Goal: Find specific page/section: Find specific page/section

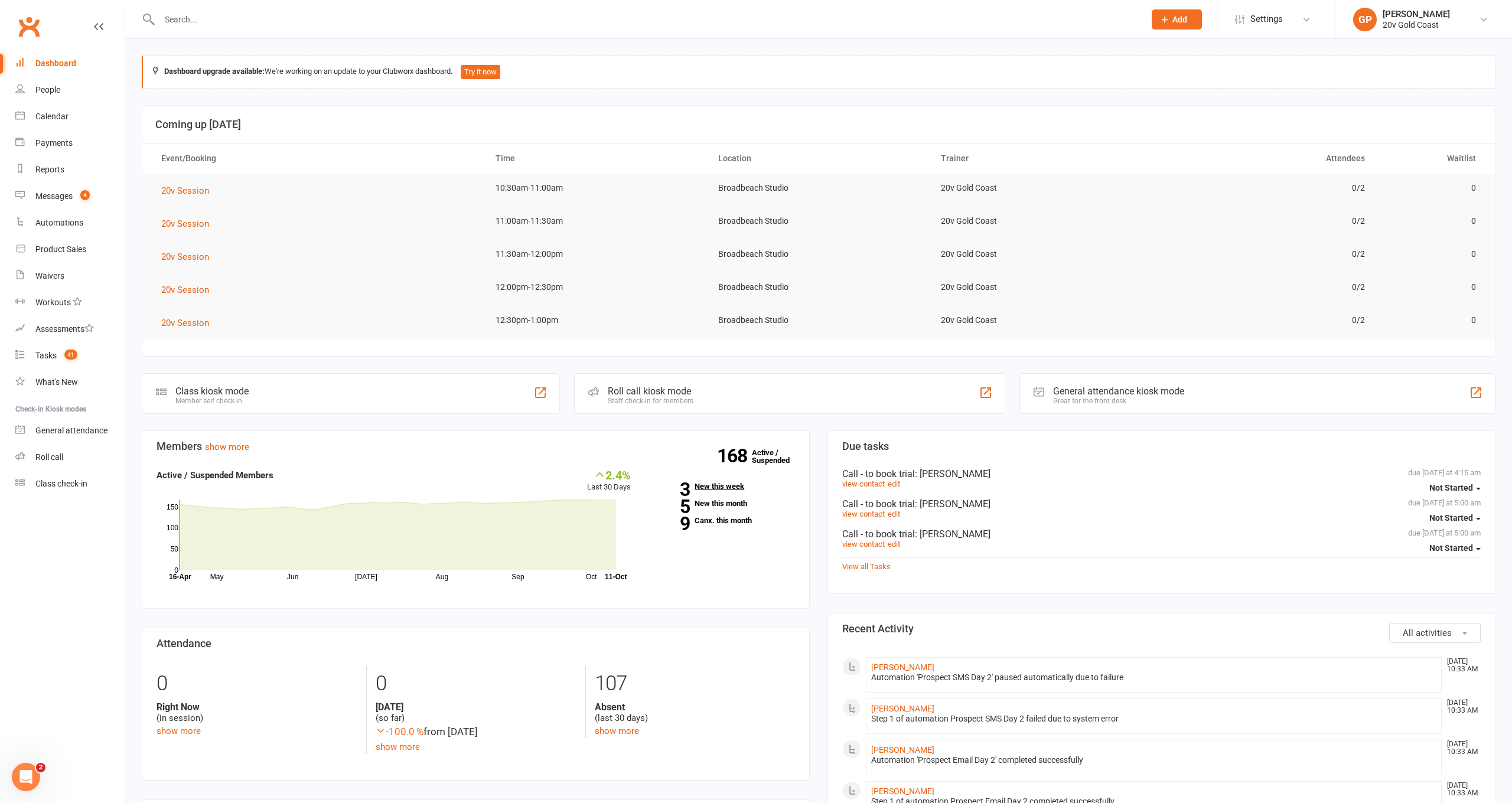
click at [698, 484] on link "3 New this week" at bounding box center [722, 486] width 146 height 8
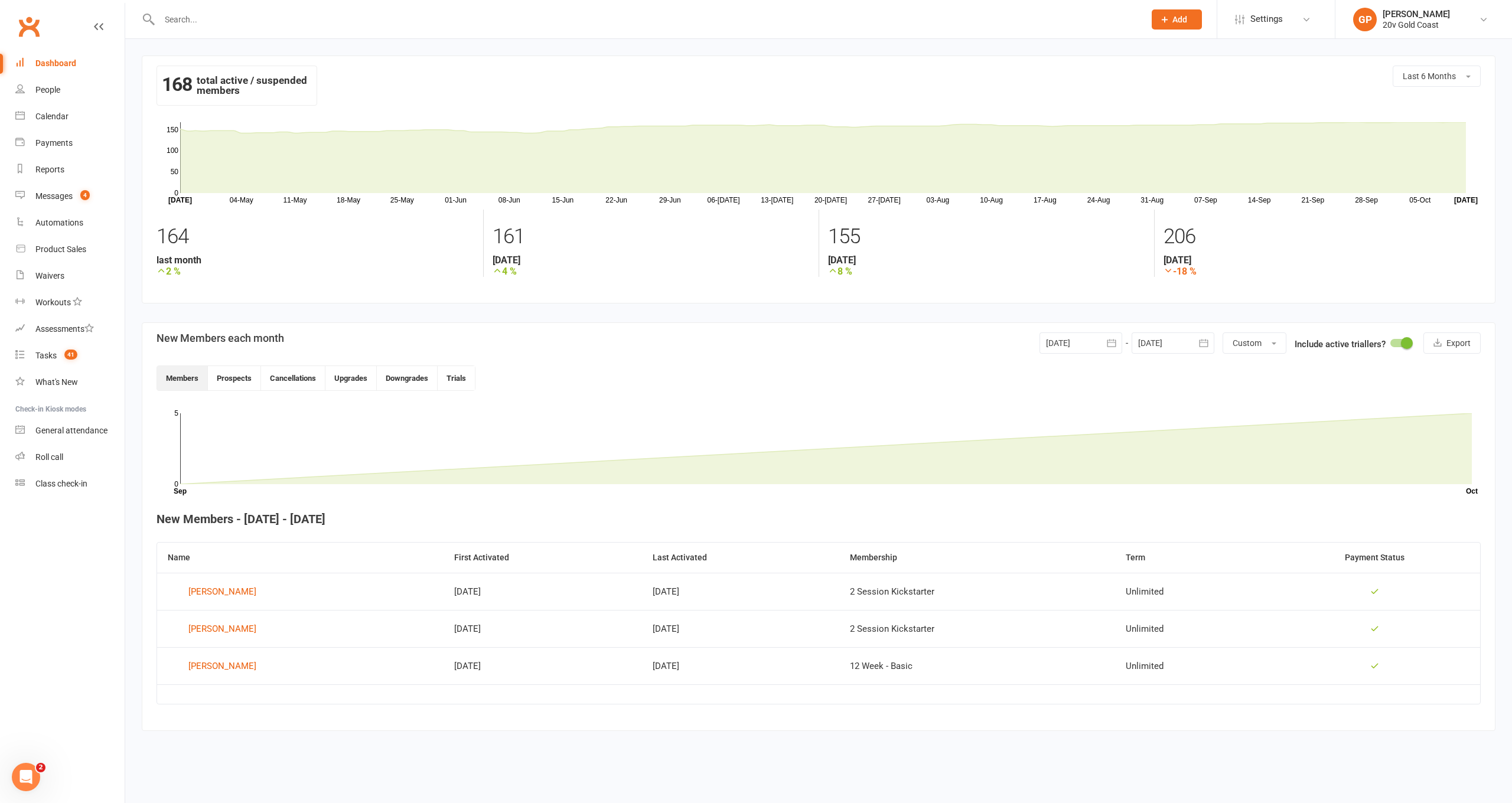
click at [54, 94] on div "People" at bounding box center [48, 90] width 24 height 10
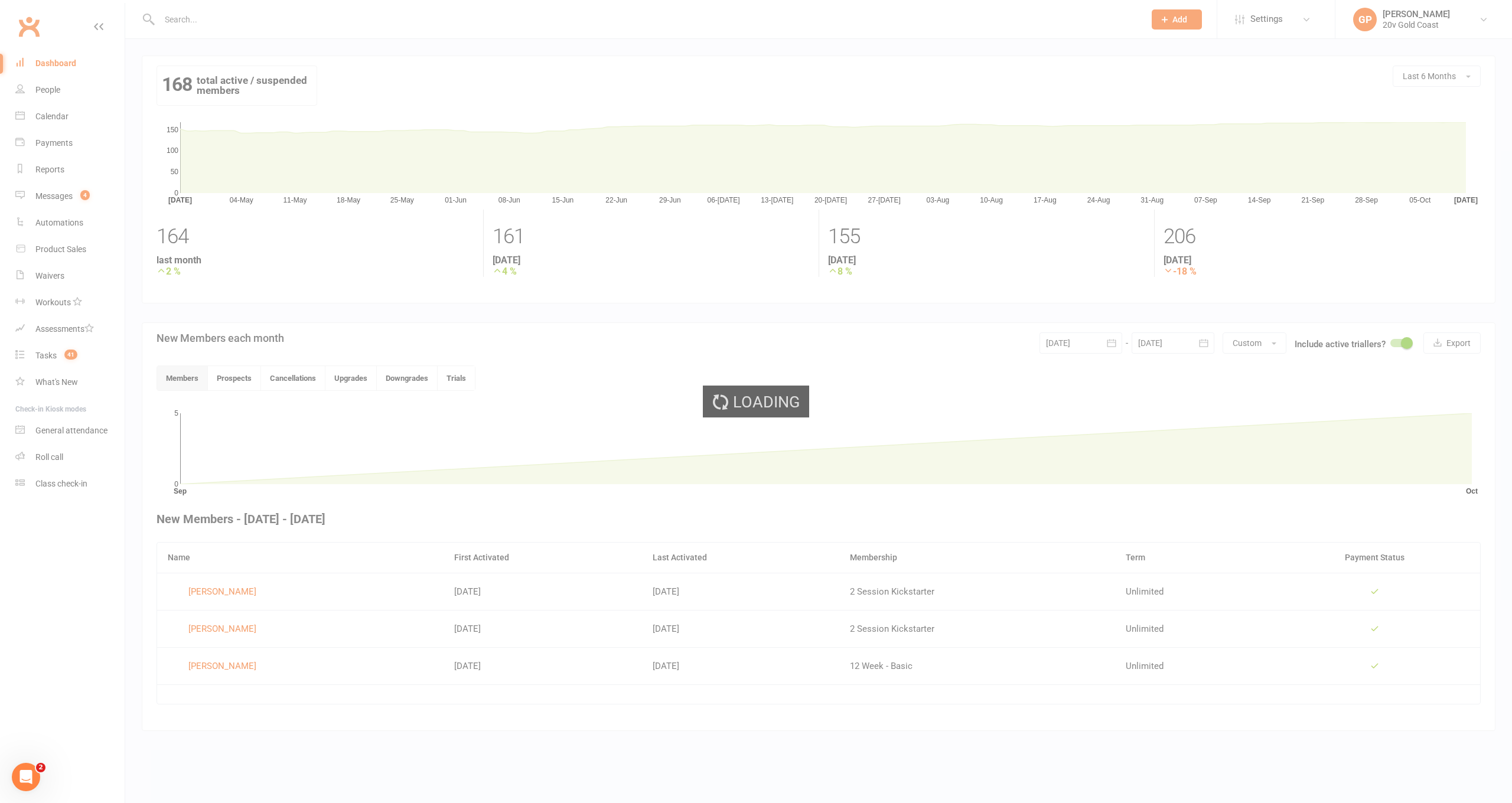
select select "100"
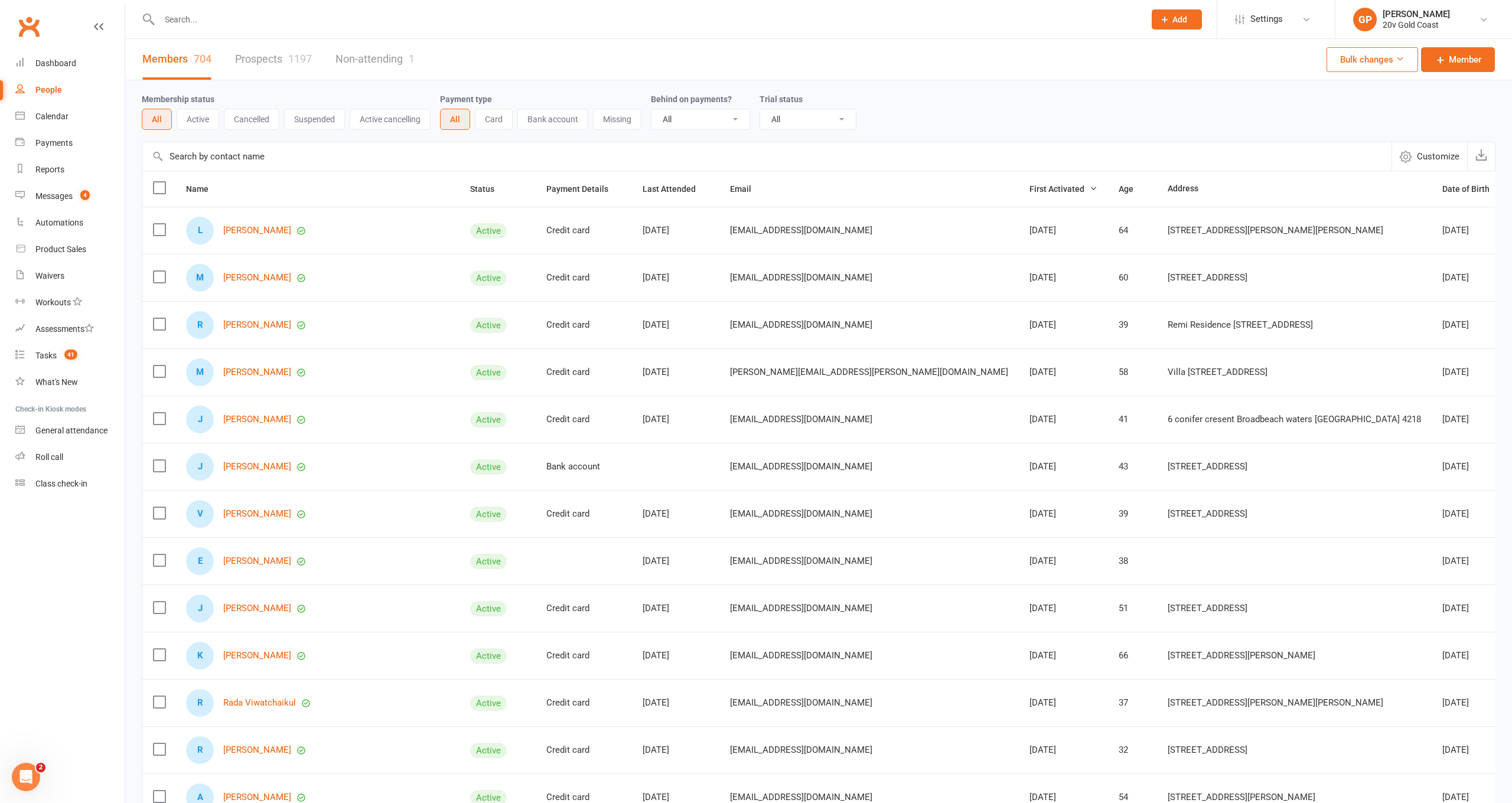
click at [276, 61] on link "Prospects 1197" at bounding box center [274, 59] width 77 height 41
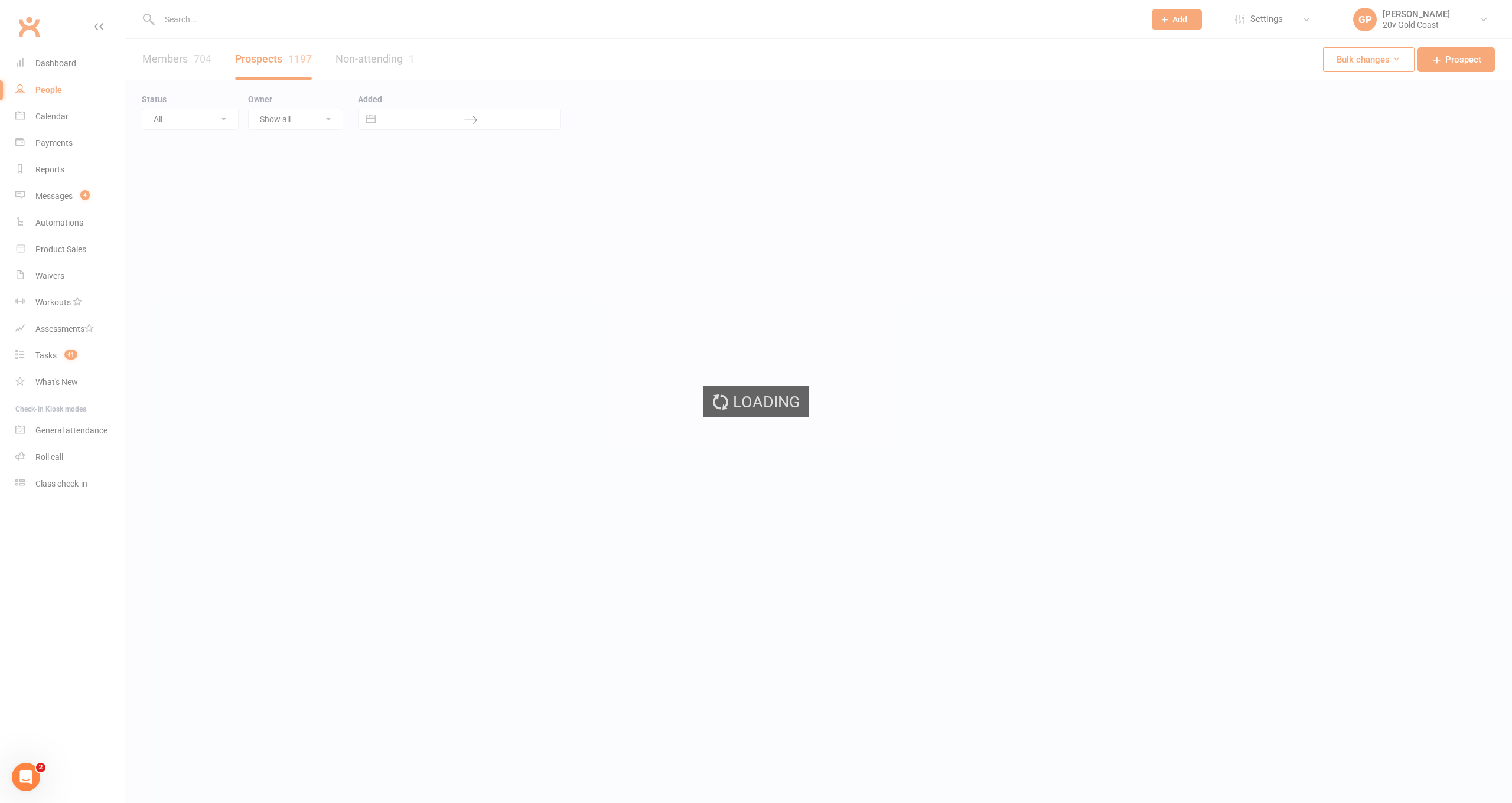
select select "100"
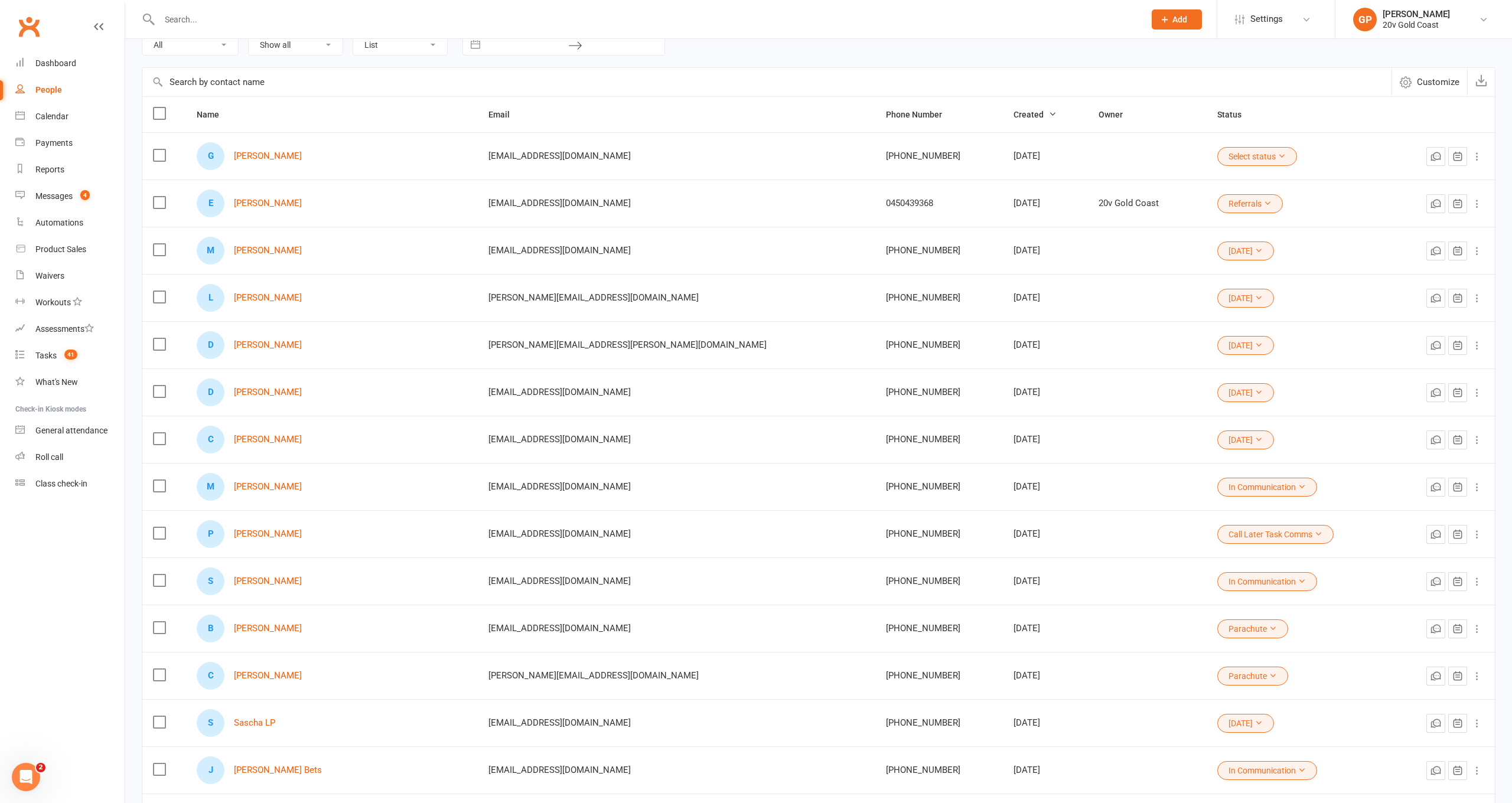
scroll to position [79, 0]
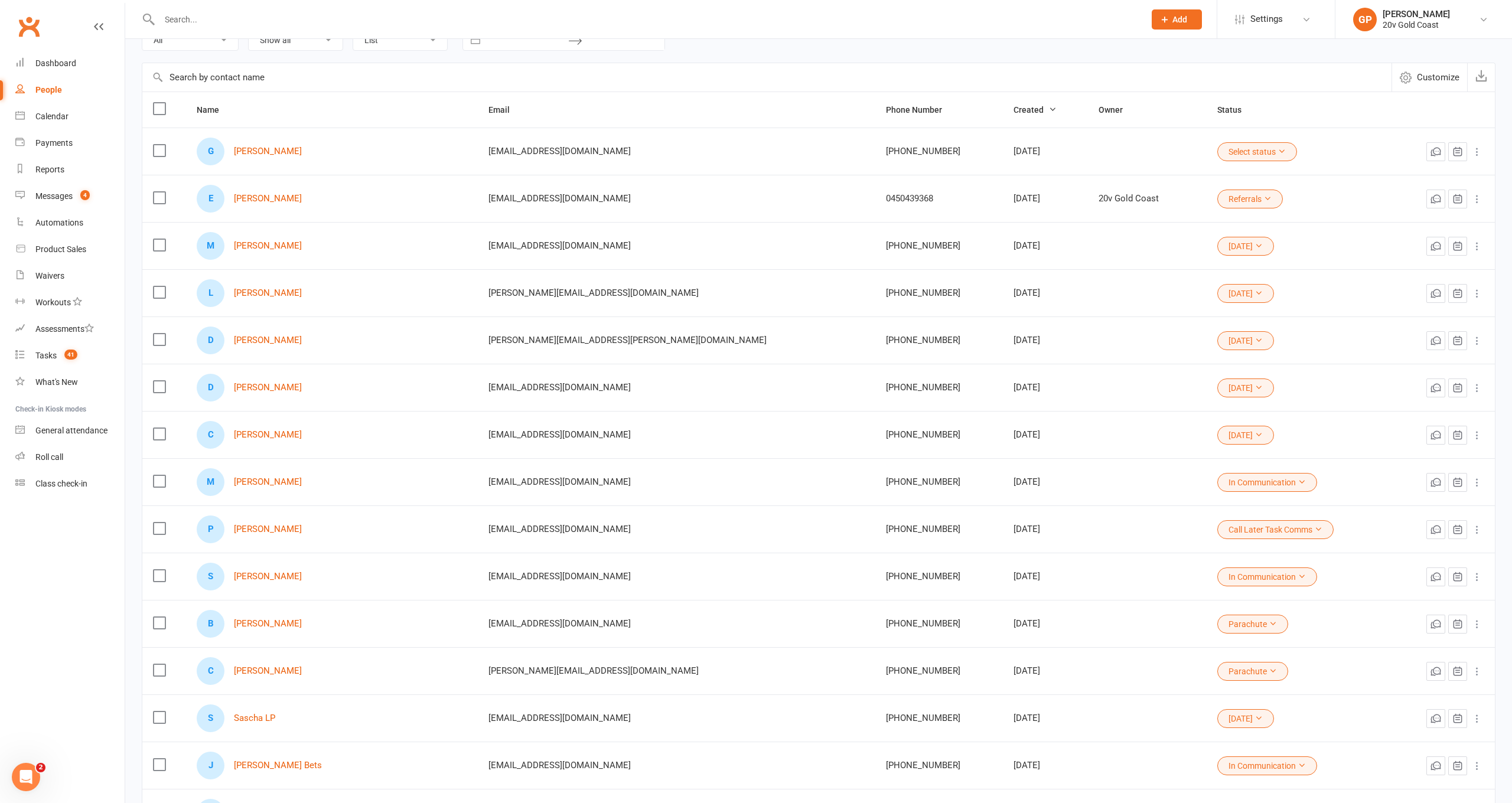
click at [51, 87] on div "People" at bounding box center [49, 90] width 26 height 10
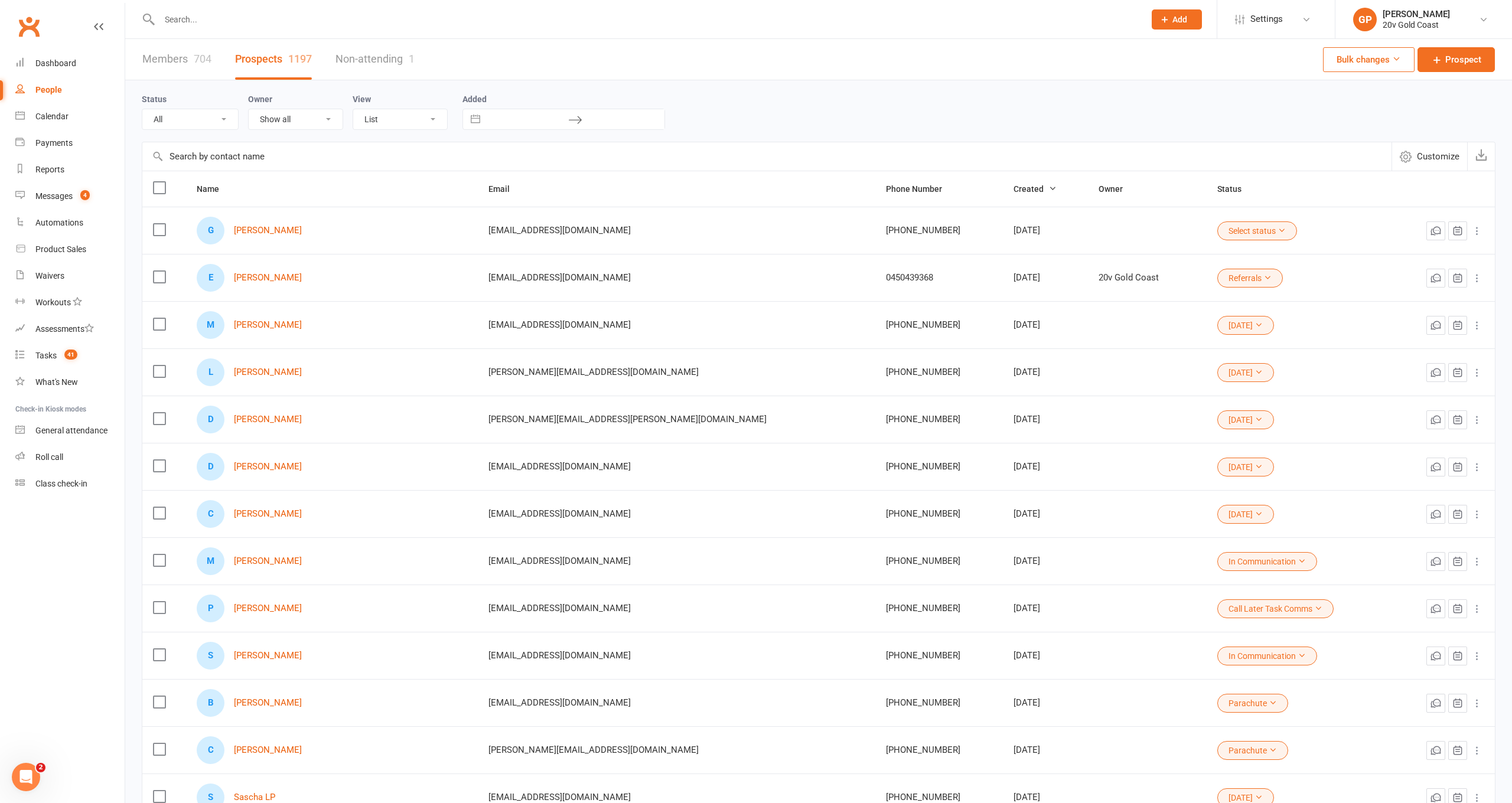
scroll to position [0, 0]
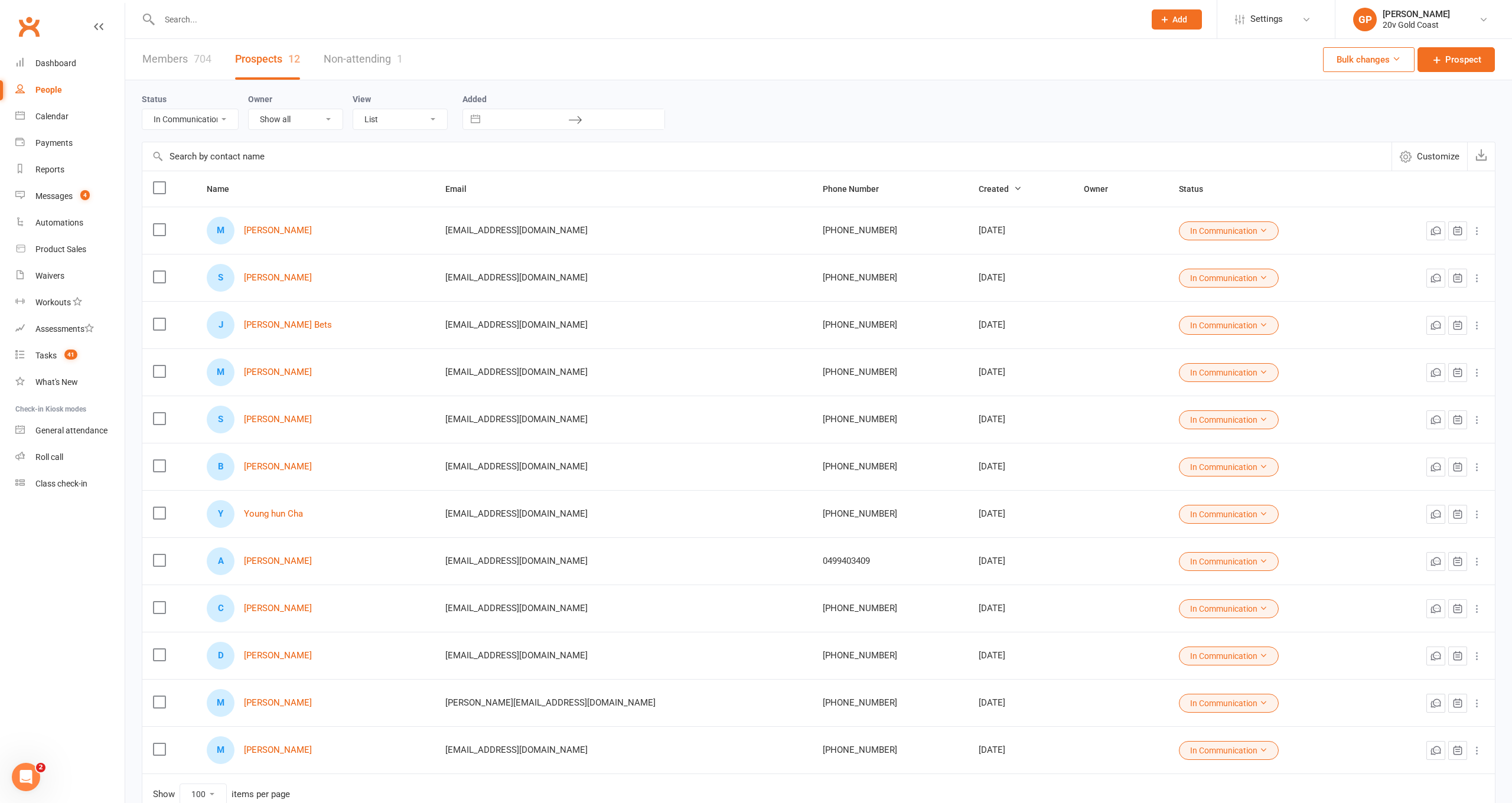
select select "Call Later Task Comms"
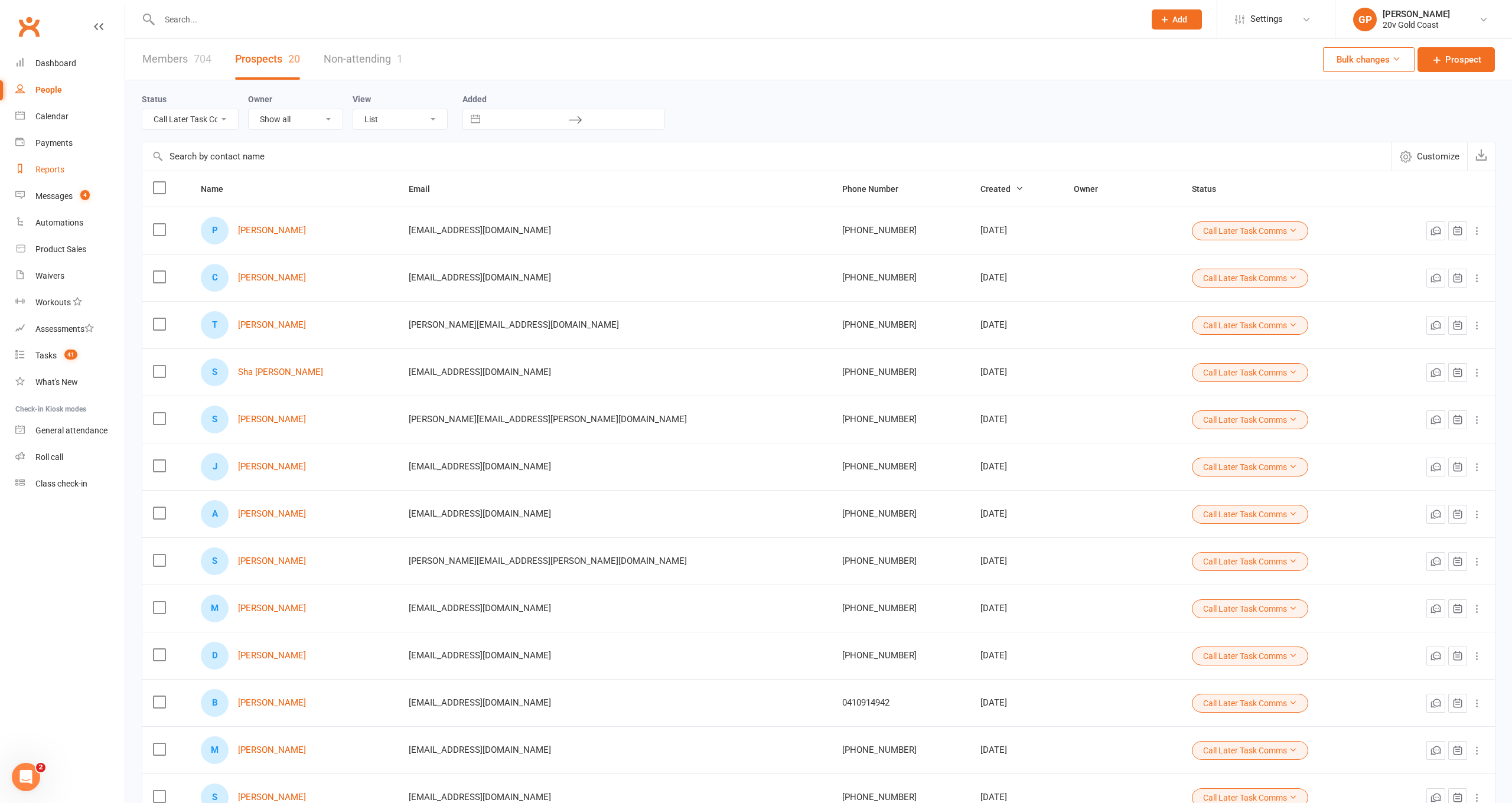
click at [43, 163] on link "Reports" at bounding box center [70, 170] width 109 height 26
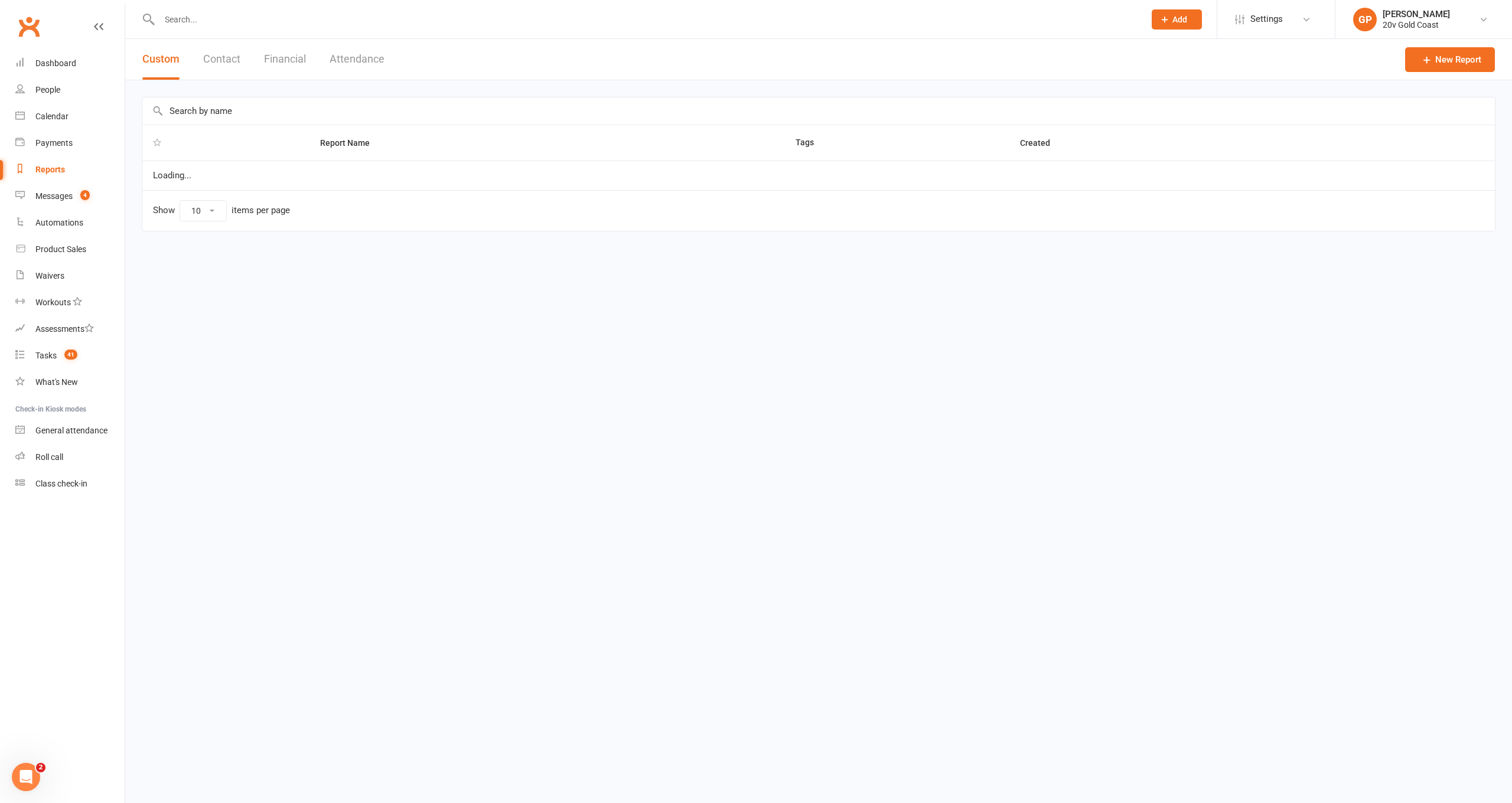
select select "100"
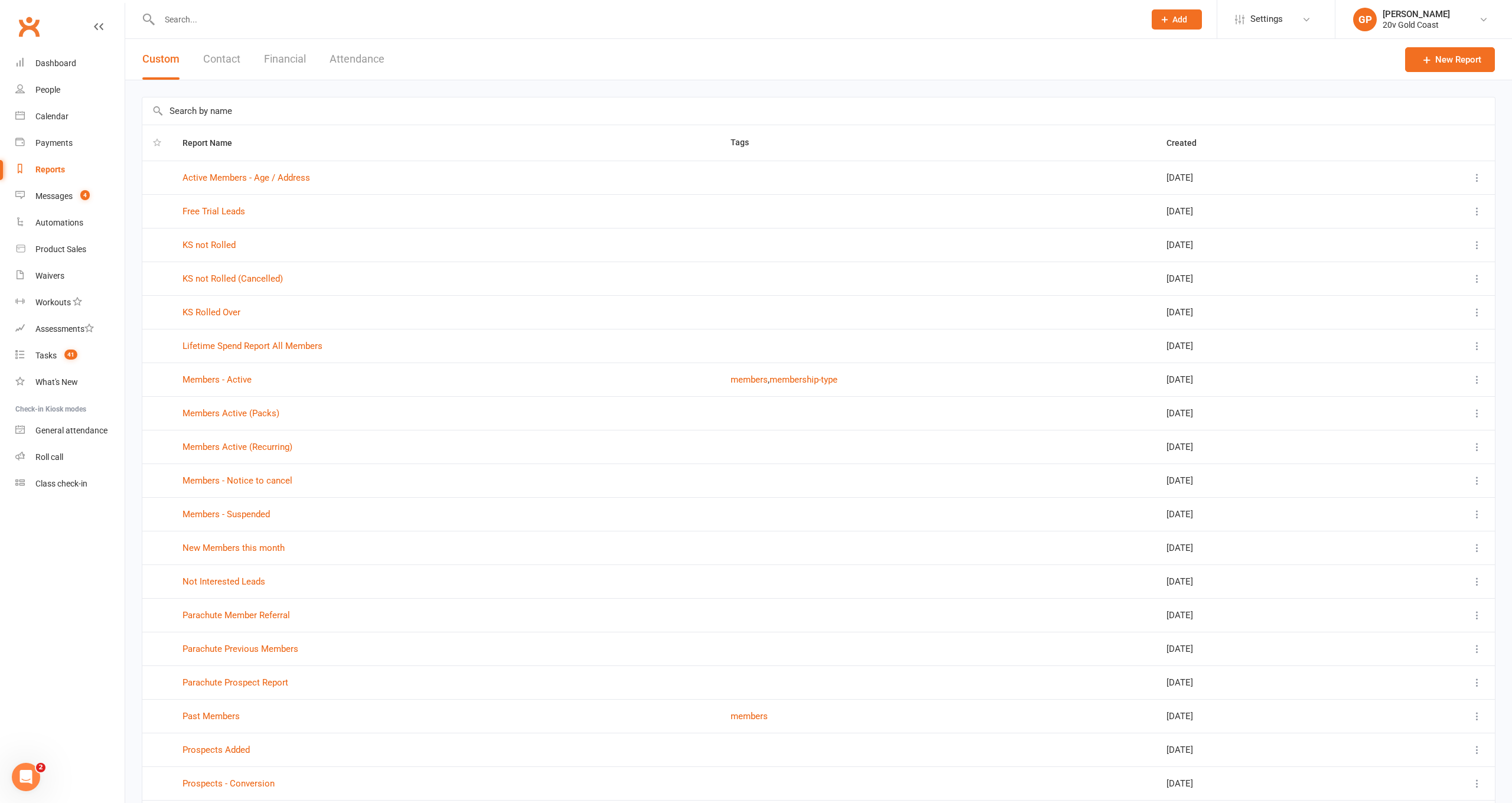
click at [241, 277] on link "KS not Rolled (Cancelled)" at bounding box center [232, 279] width 100 height 10
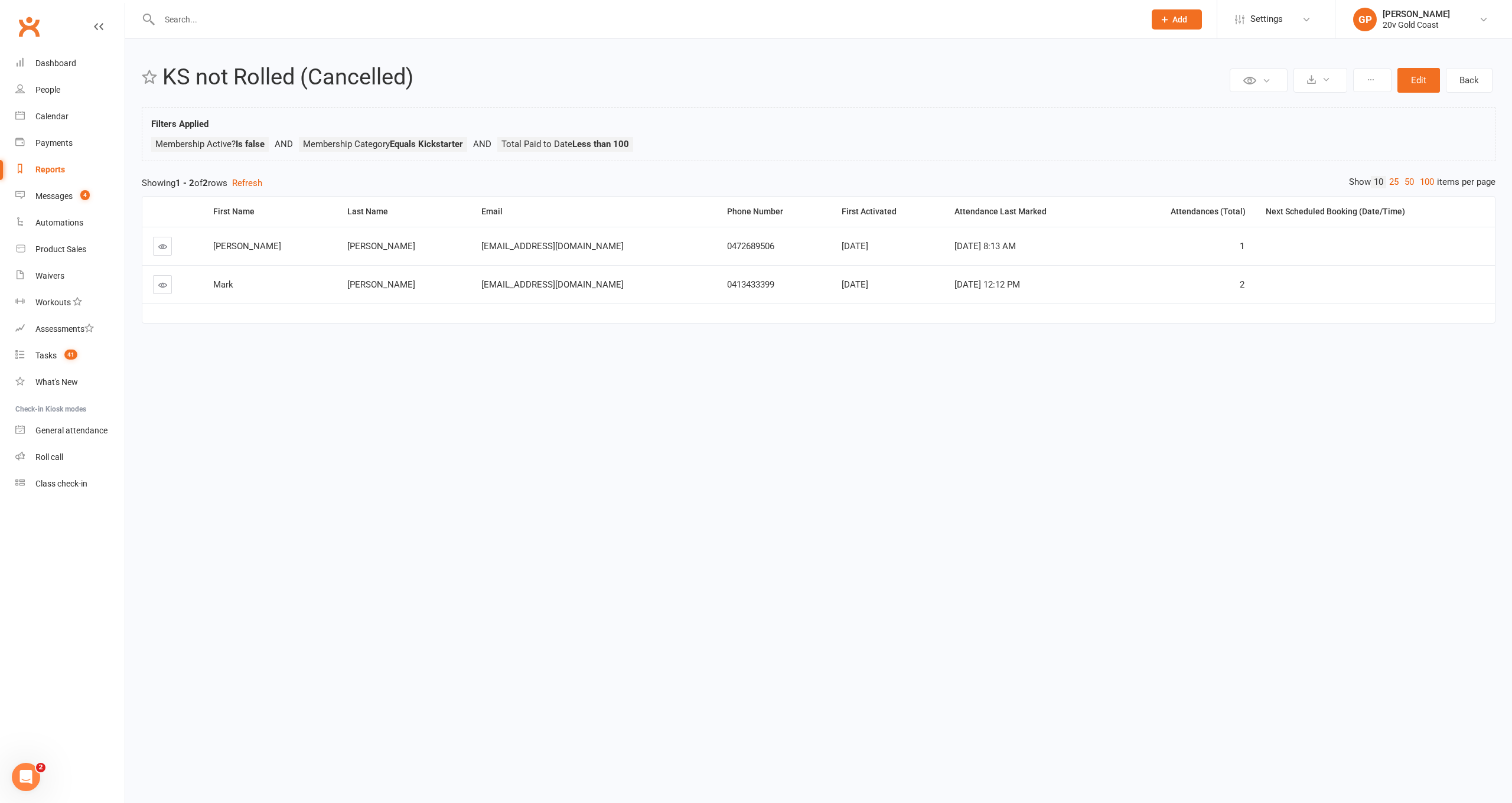
click at [47, 167] on div "Reports" at bounding box center [51, 169] width 30 height 10
select select "100"
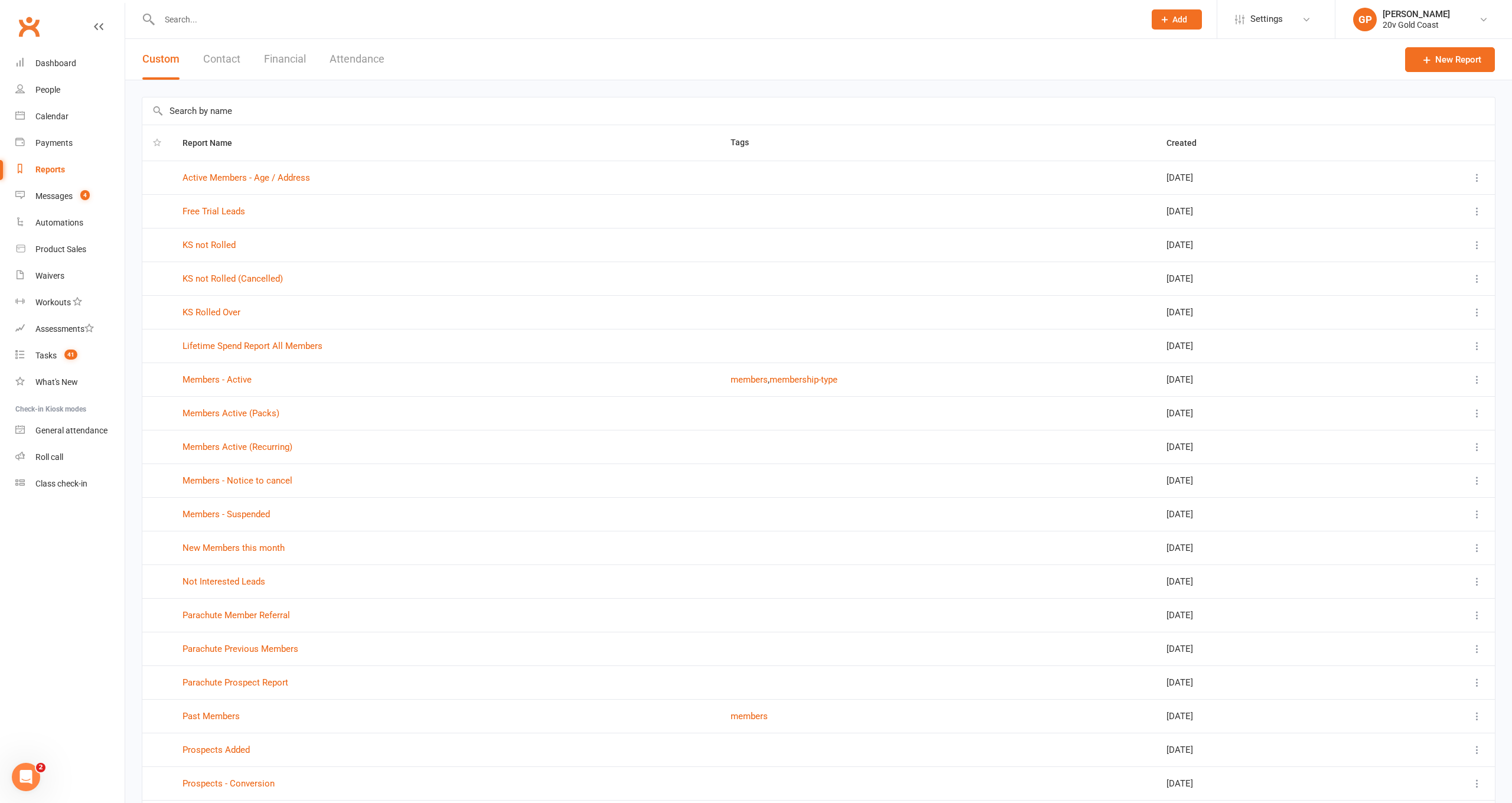
click at [214, 246] on link "KS not Rolled" at bounding box center [208, 245] width 53 height 10
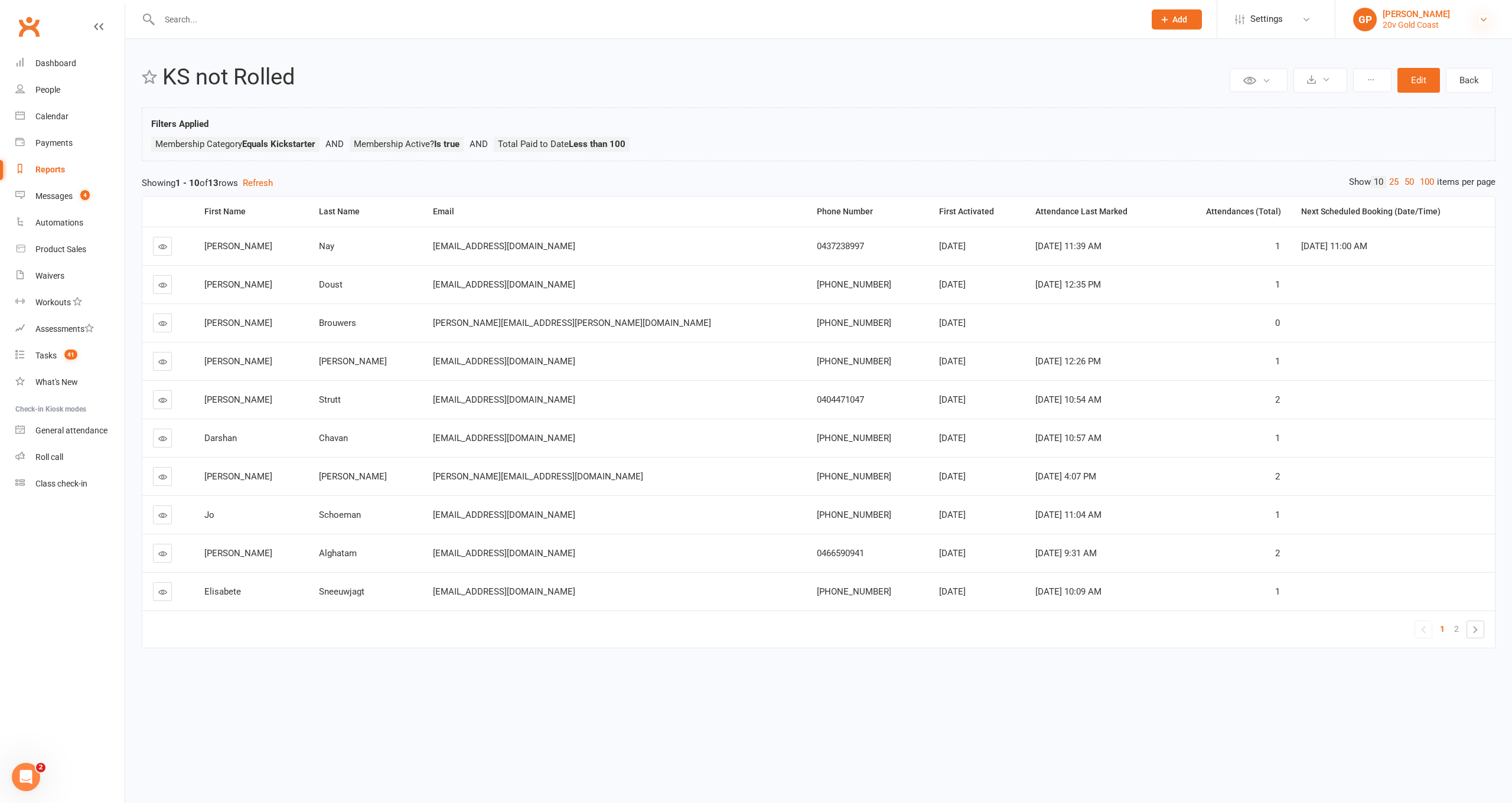
click at [1483, 23] on icon at bounding box center [1483, 19] width 10 height 10
click at [1411, 131] on link "Switch to: 20v Toorak" at bounding box center [1424, 135] width 177 height 27
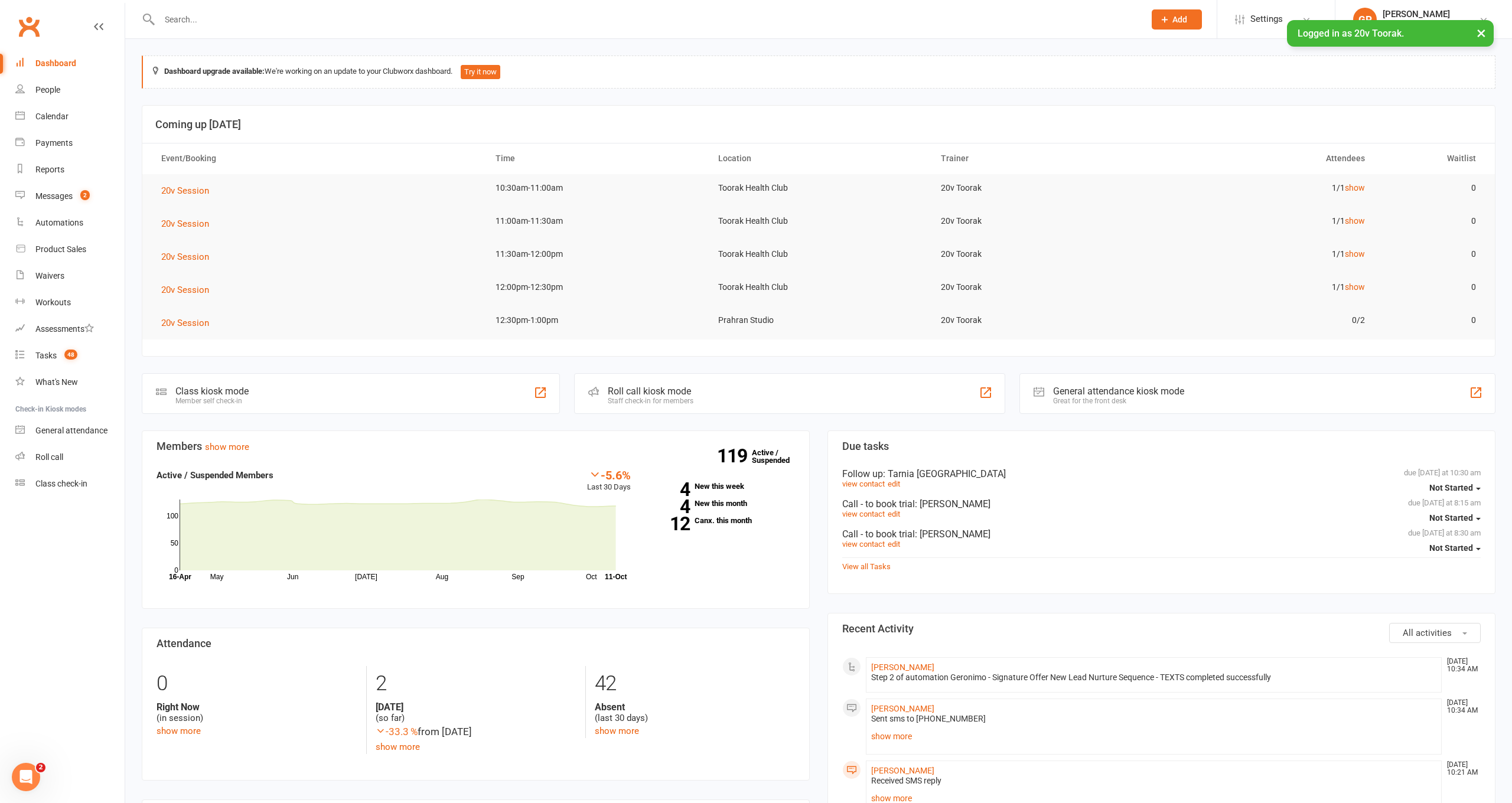
click at [55, 92] on div "People" at bounding box center [48, 90] width 24 height 10
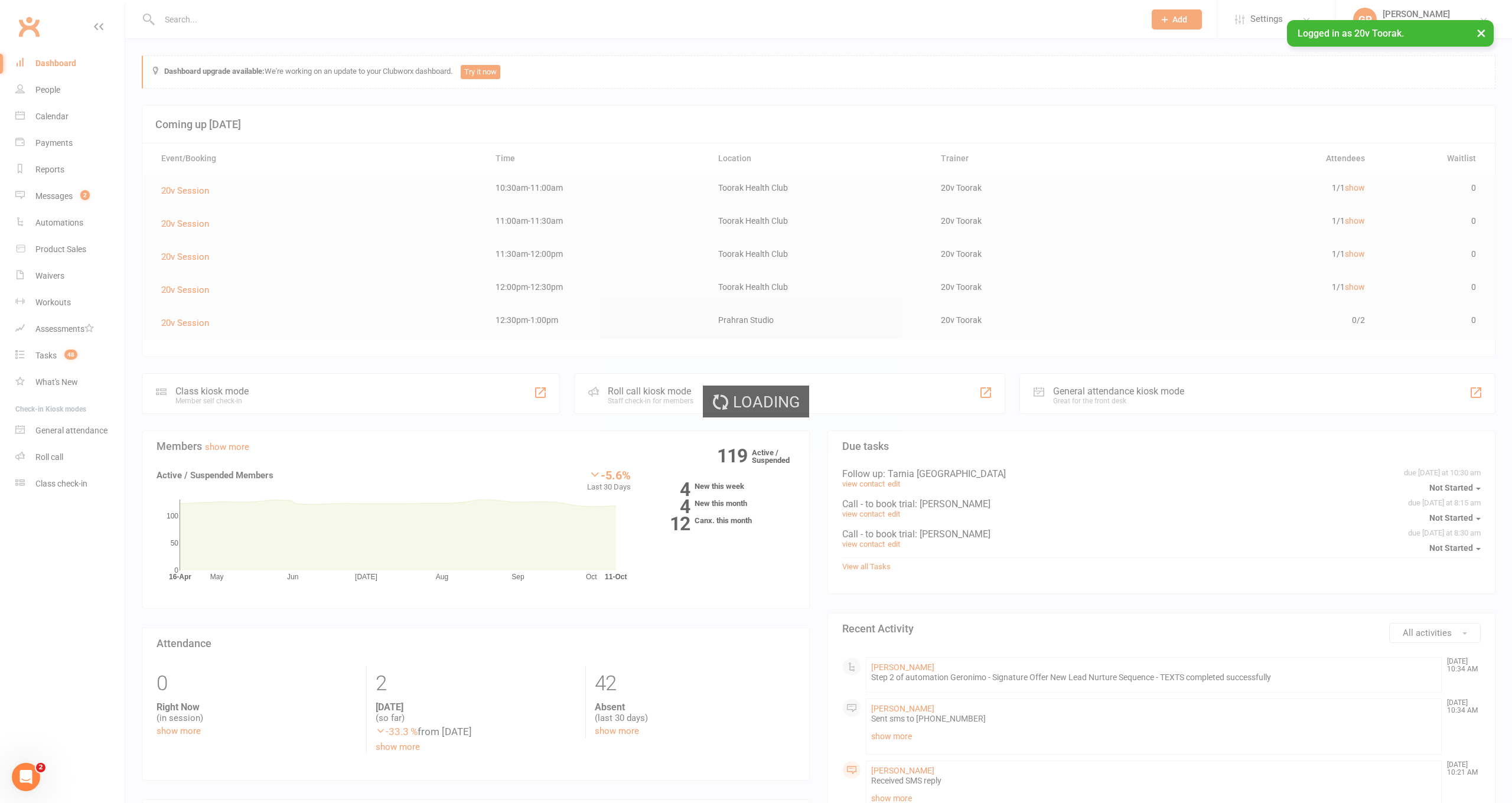
select select "100"
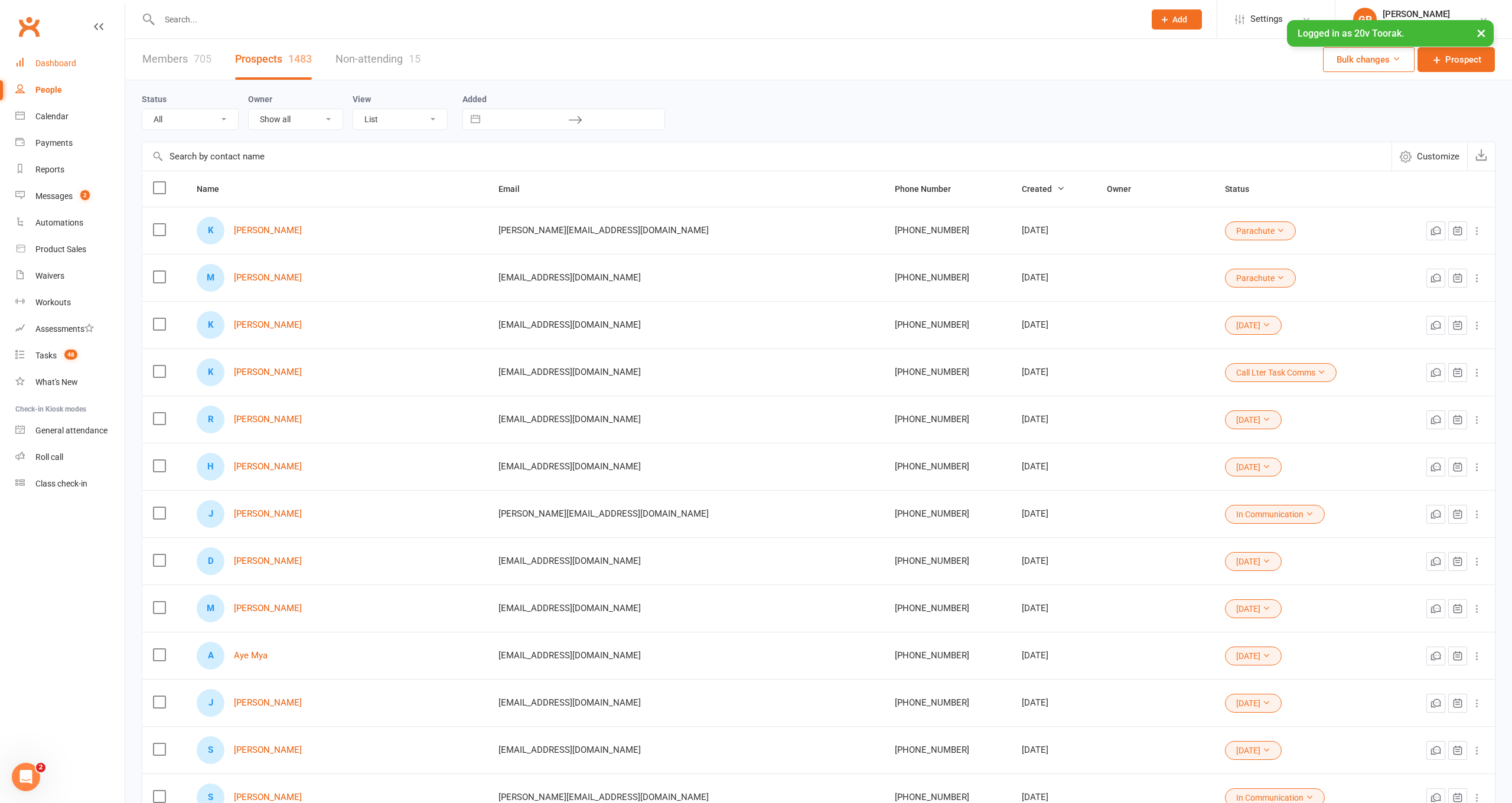
click at [58, 65] on div "Dashboard" at bounding box center [56, 63] width 41 height 10
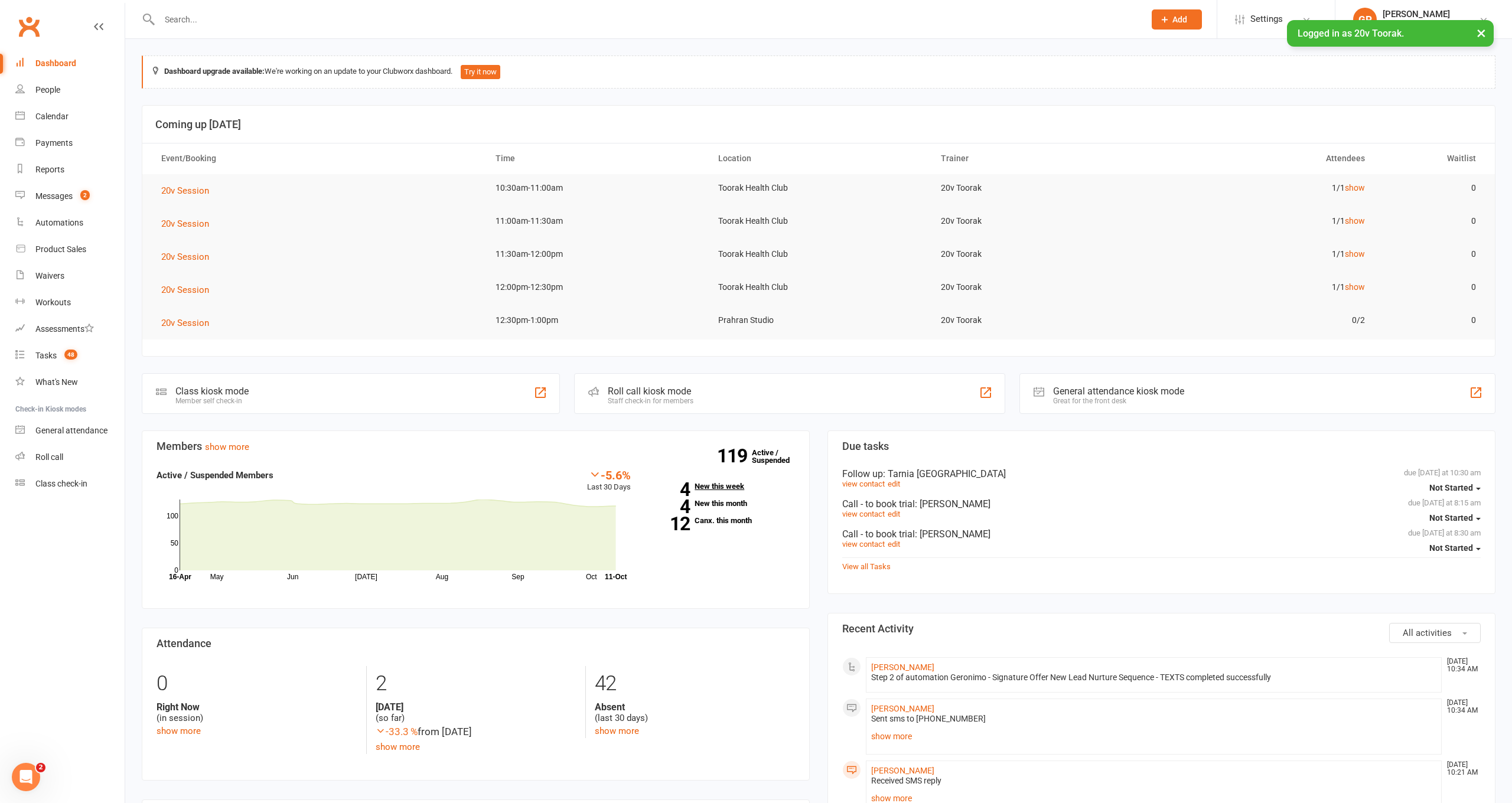
click at [724, 485] on link "4 New this week" at bounding box center [722, 486] width 146 height 8
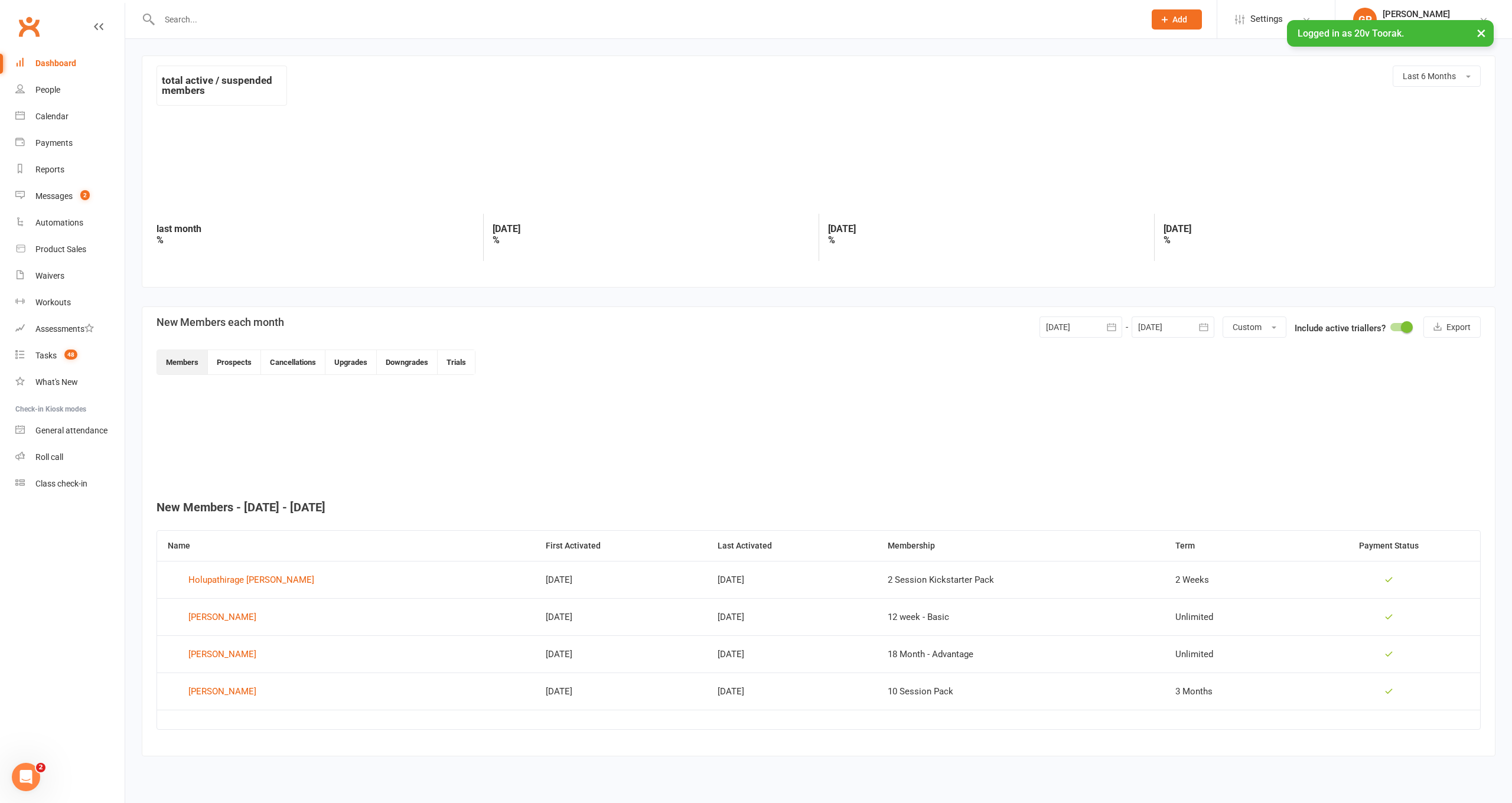
click at [0, 0] on div "Loading" at bounding box center [0, 0] width 0 height 0
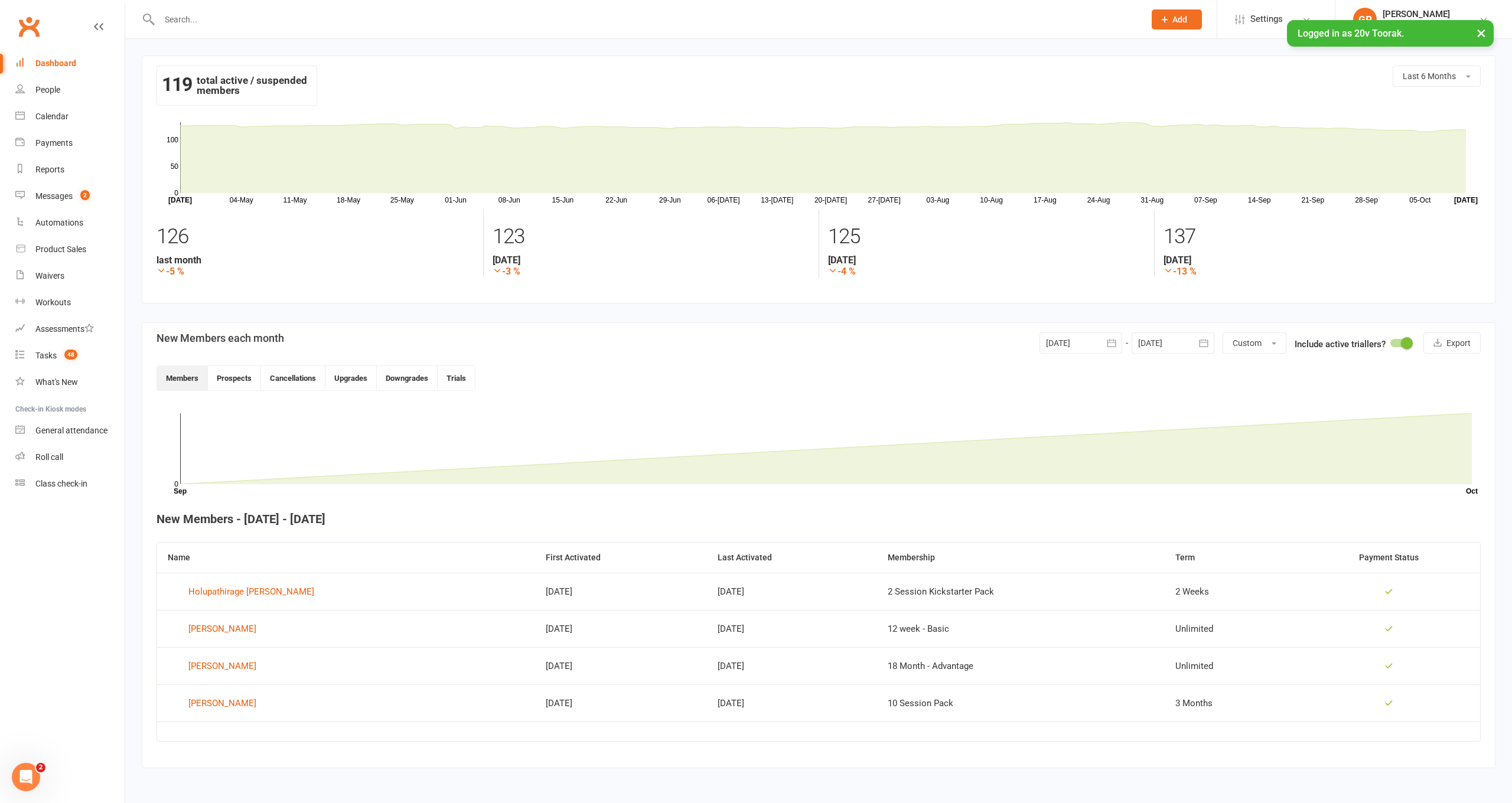
click at [1108, 345] on icon "button" at bounding box center [1112, 344] width 12 height 12
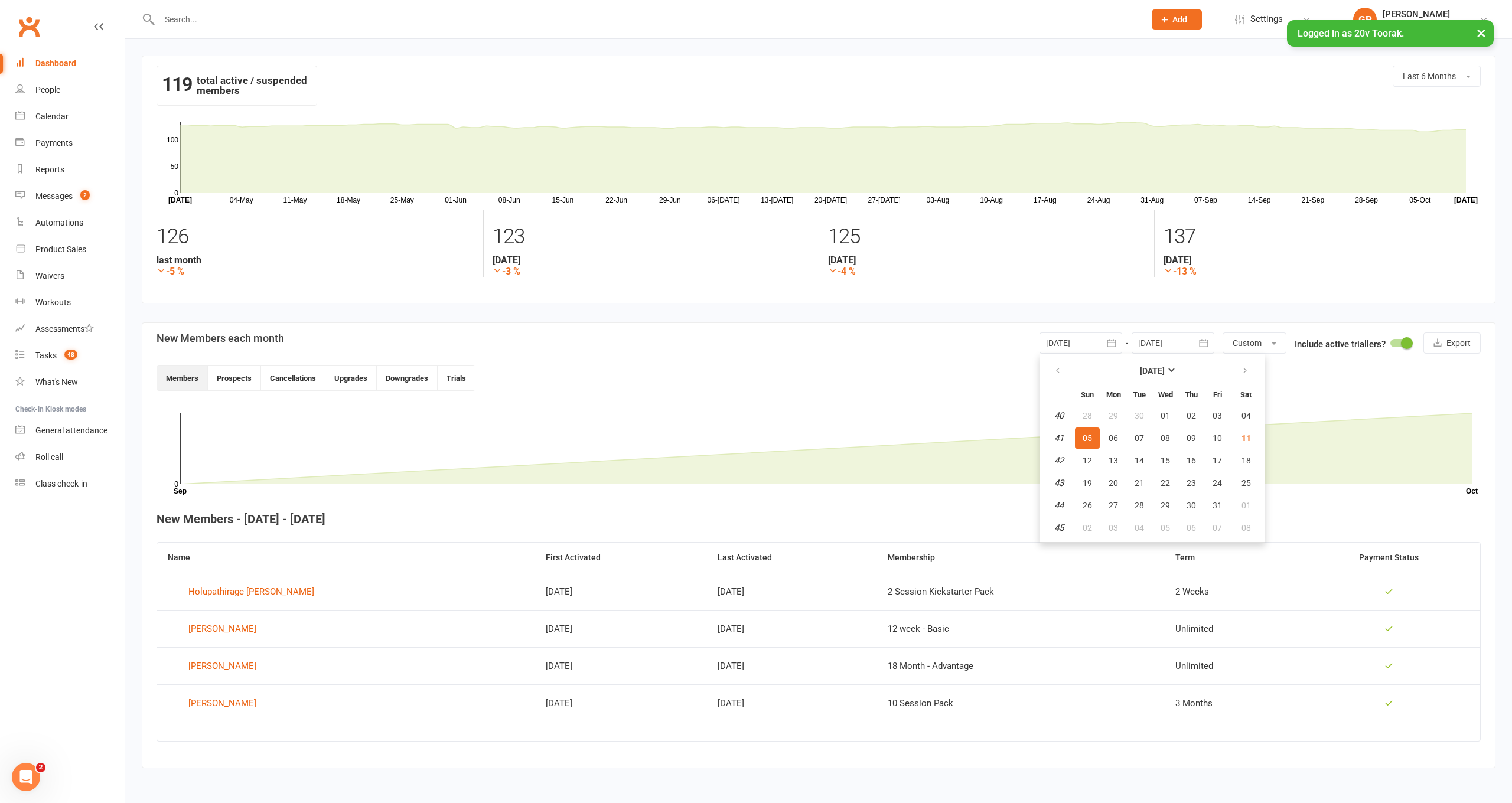
click at [1066, 432] on td "41" at bounding box center [1059, 438] width 31 height 21
click at [1242, 412] on span "04" at bounding box center [1246, 416] width 10 height 10
type input "[DATE]"
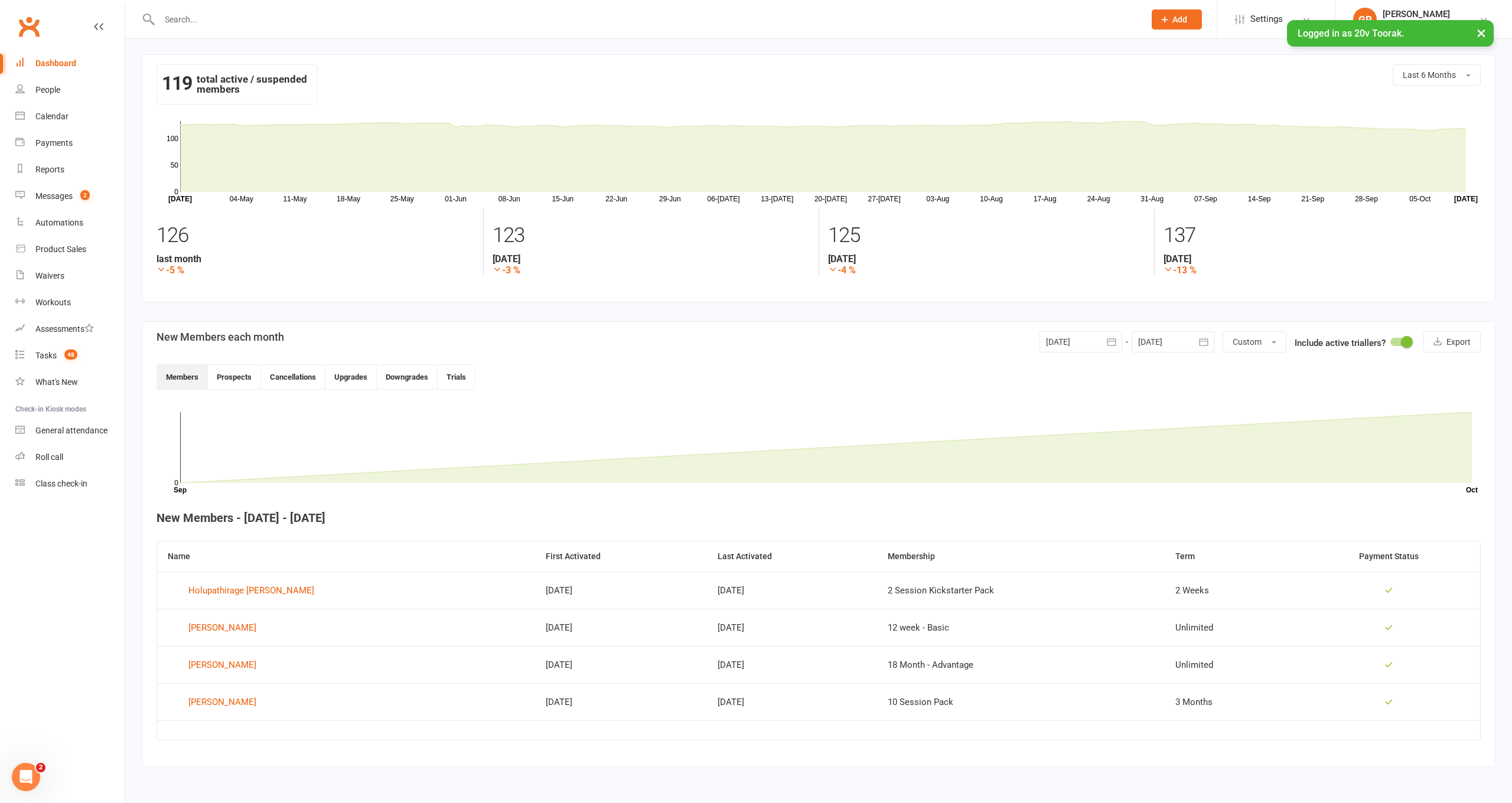
scroll to position [11, 0]
click at [38, 92] on div "People" at bounding box center [48, 90] width 24 height 10
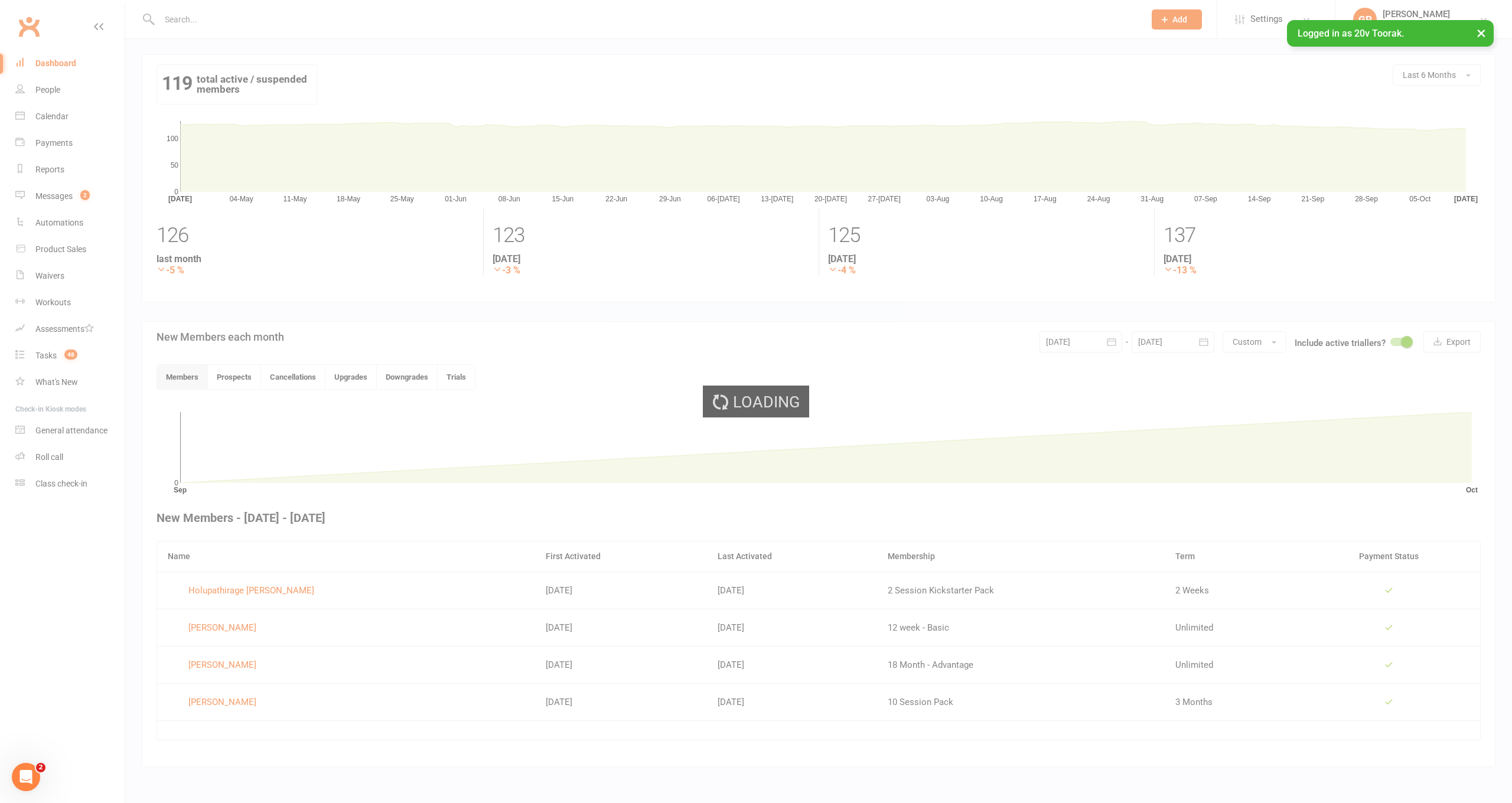
select select "100"
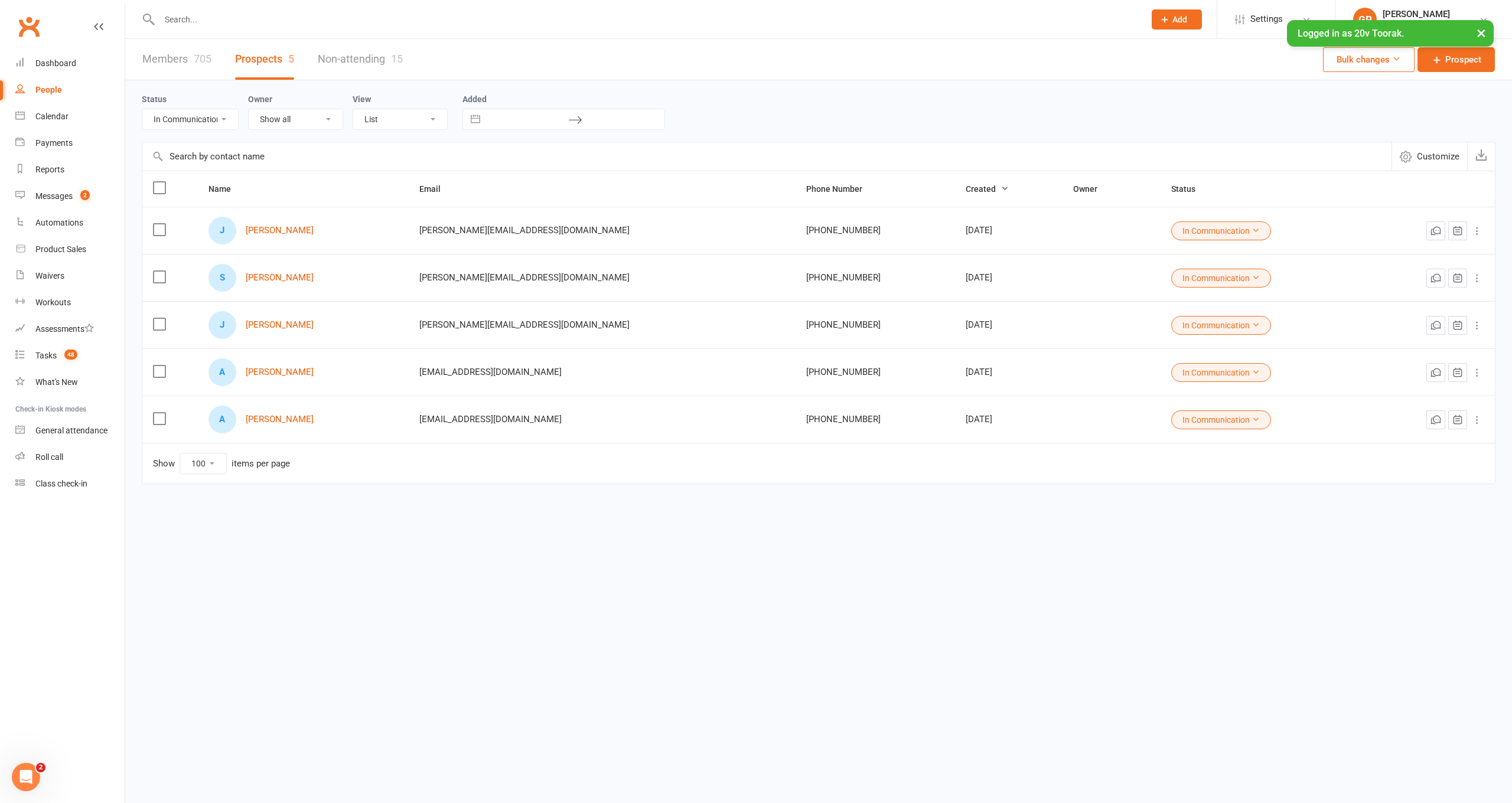
select select "Call Lter Task Comms"
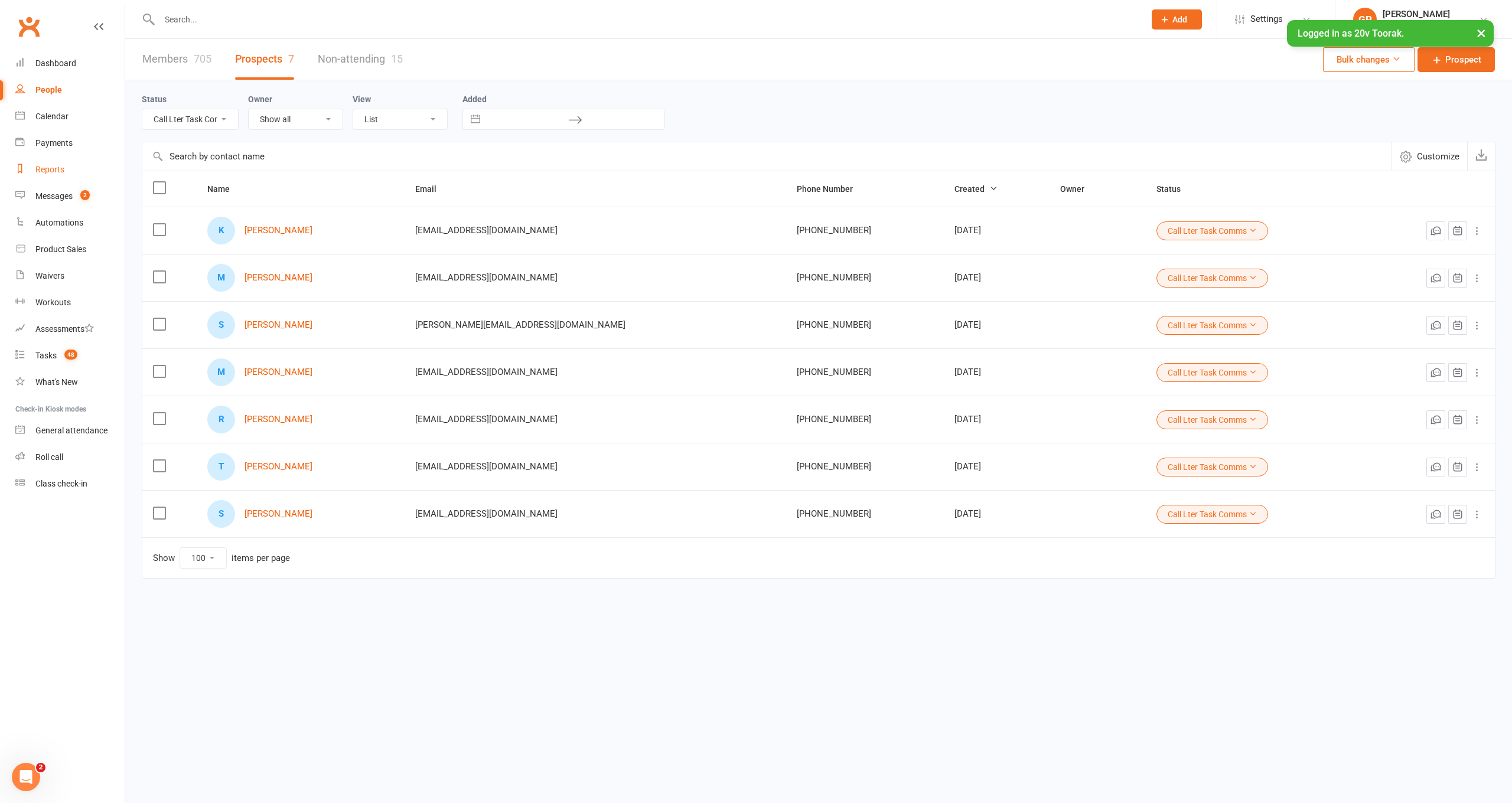
click at [44, 166] on div "Reports" at bounding box center [50, 169] width 29 height 10
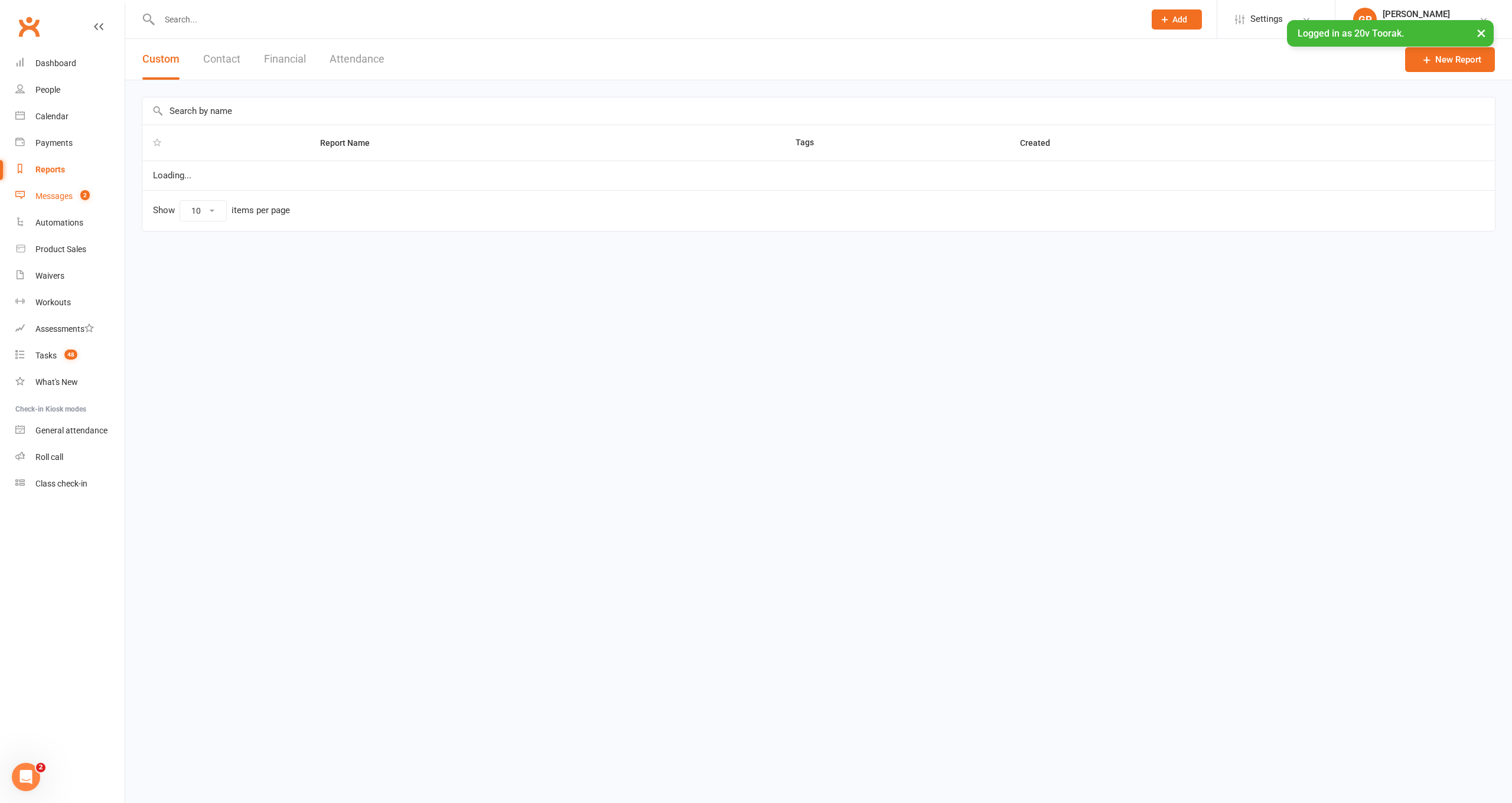
select select "100"
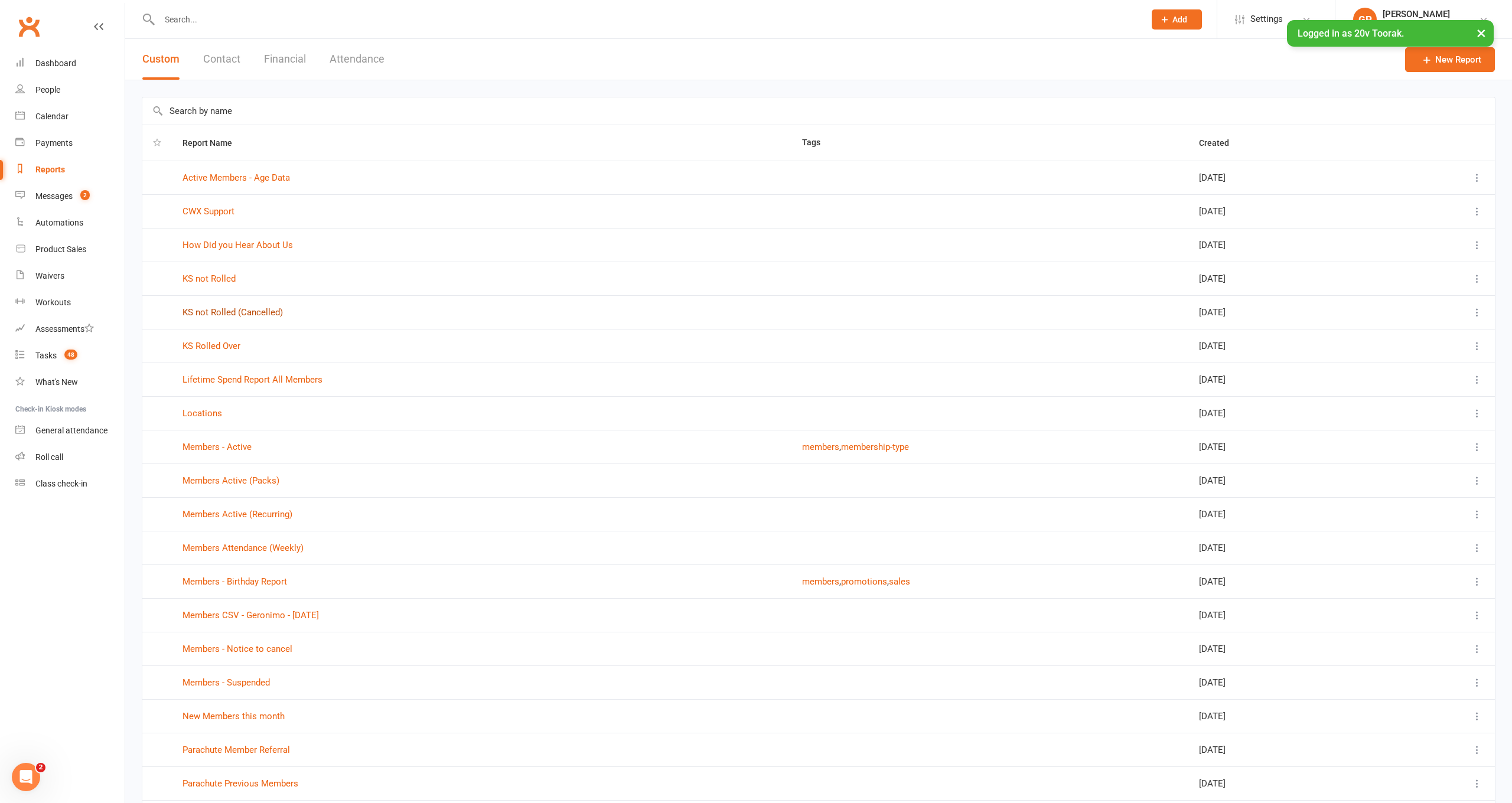
click at [251, 310] on link "KS not Rolled (Cancelled)" at bounding box center [232, 312] width 100 height 10
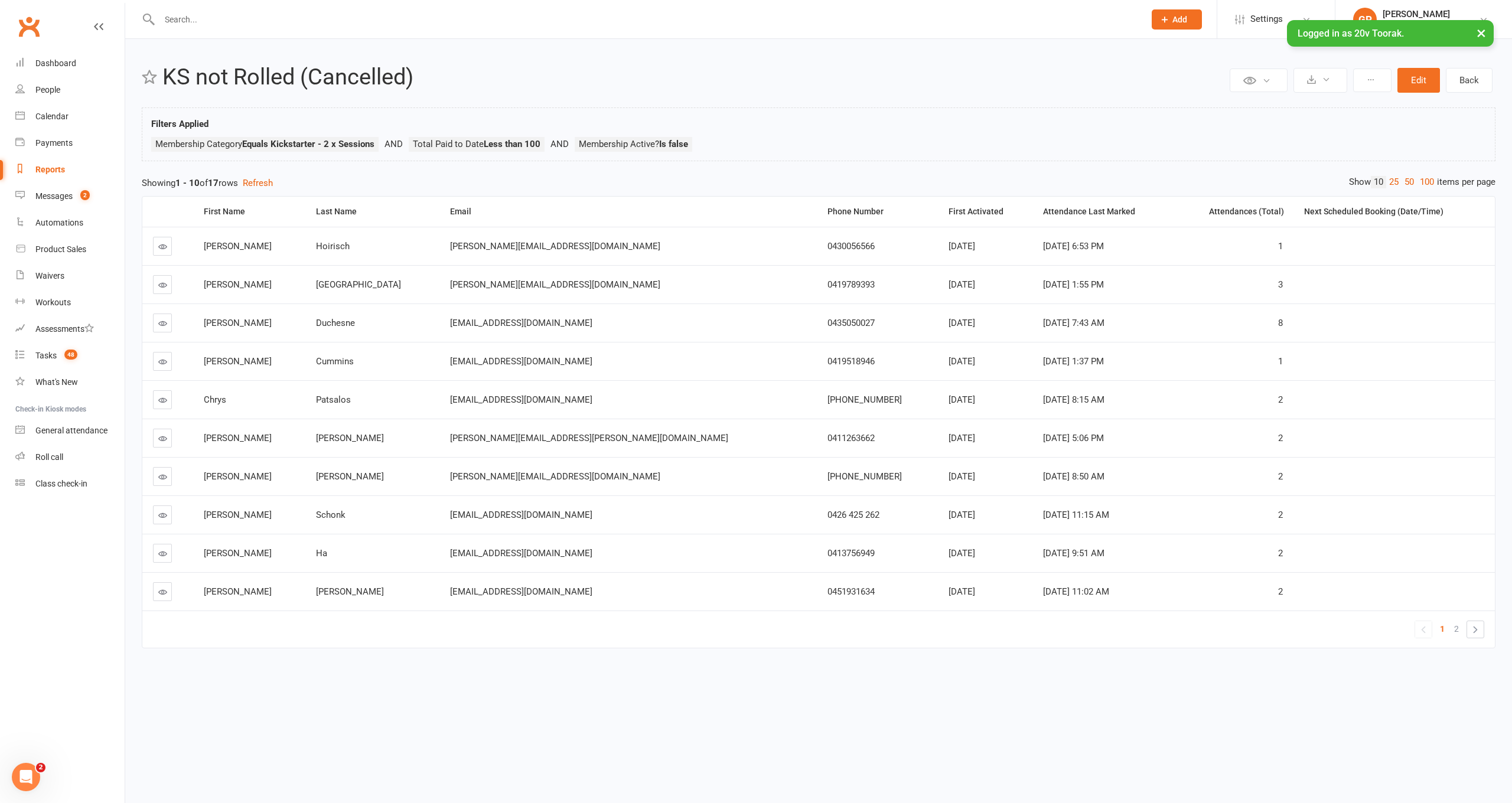
click at [67, 175] on link "Reports" at bounding box center [70, 170] width 109 height 26
select select "100"
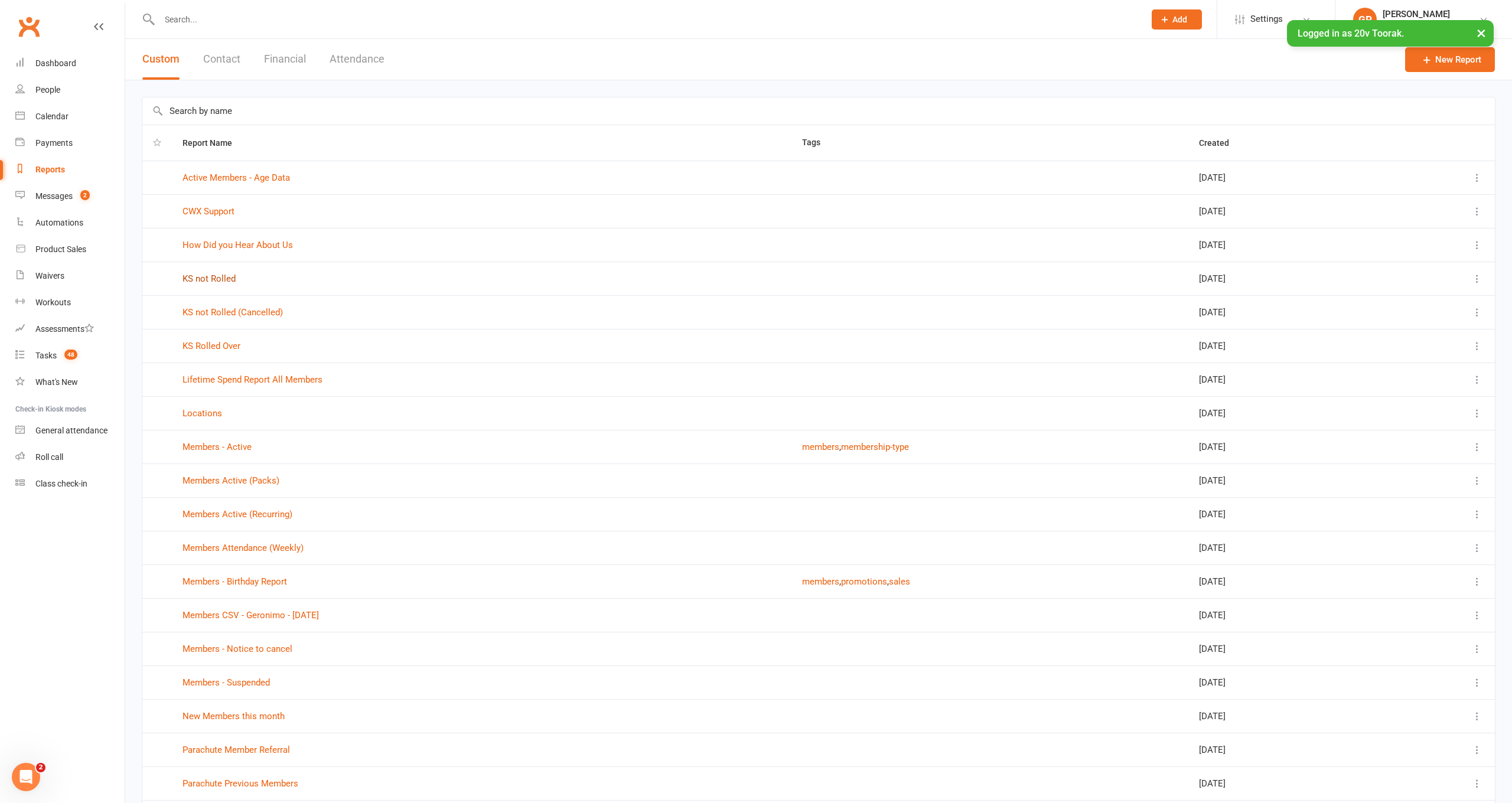
click at [214, 276] on link "KS not Rolled" at bounding box center [208, 279] width 53 height 10
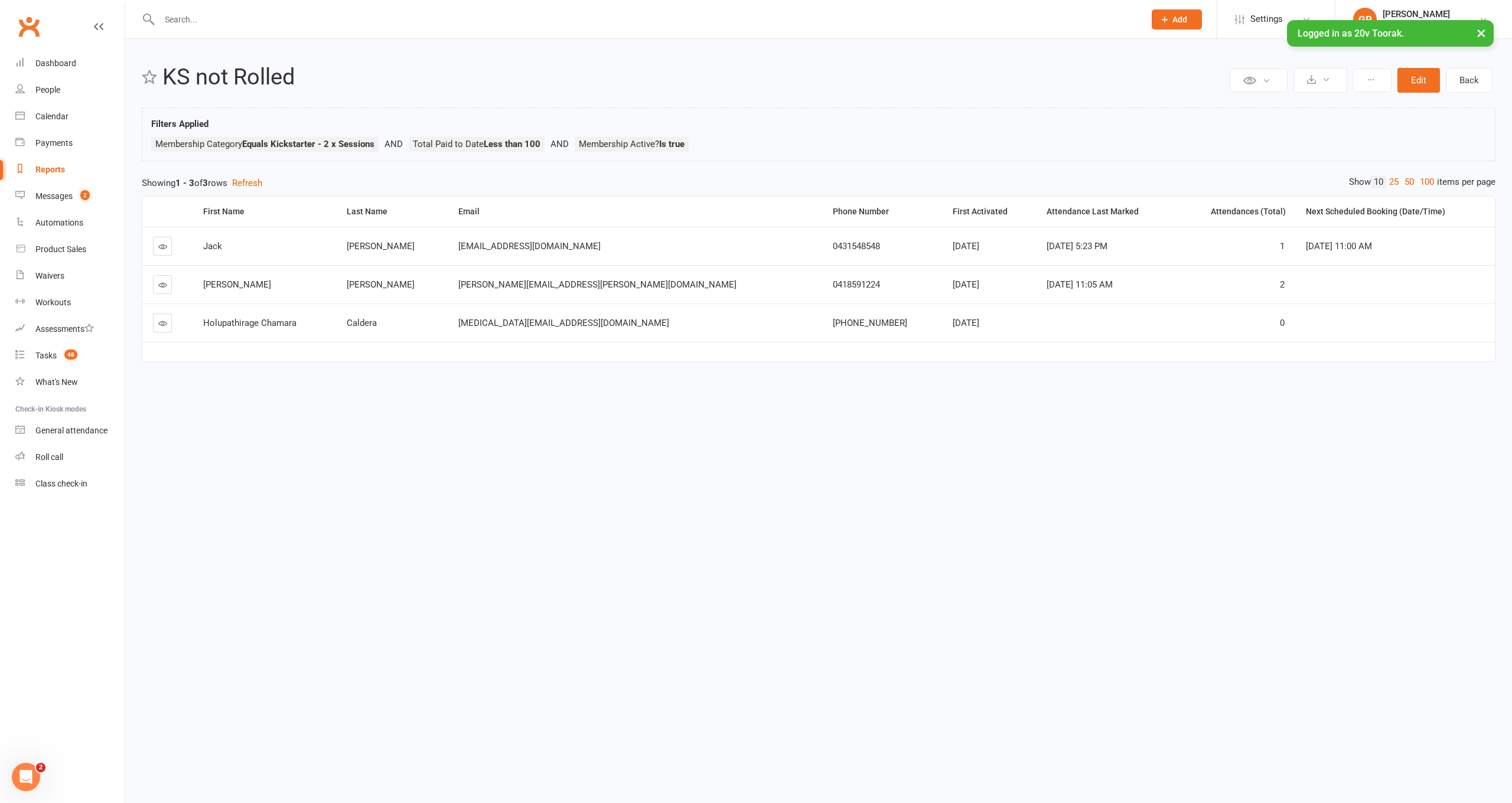
click at [1481, 36] on button "×" at bounding box center [1481, 32] width 21 height 25
click at [1479, 19] on icon at bounding box center [1483, 19] width 10 height 10
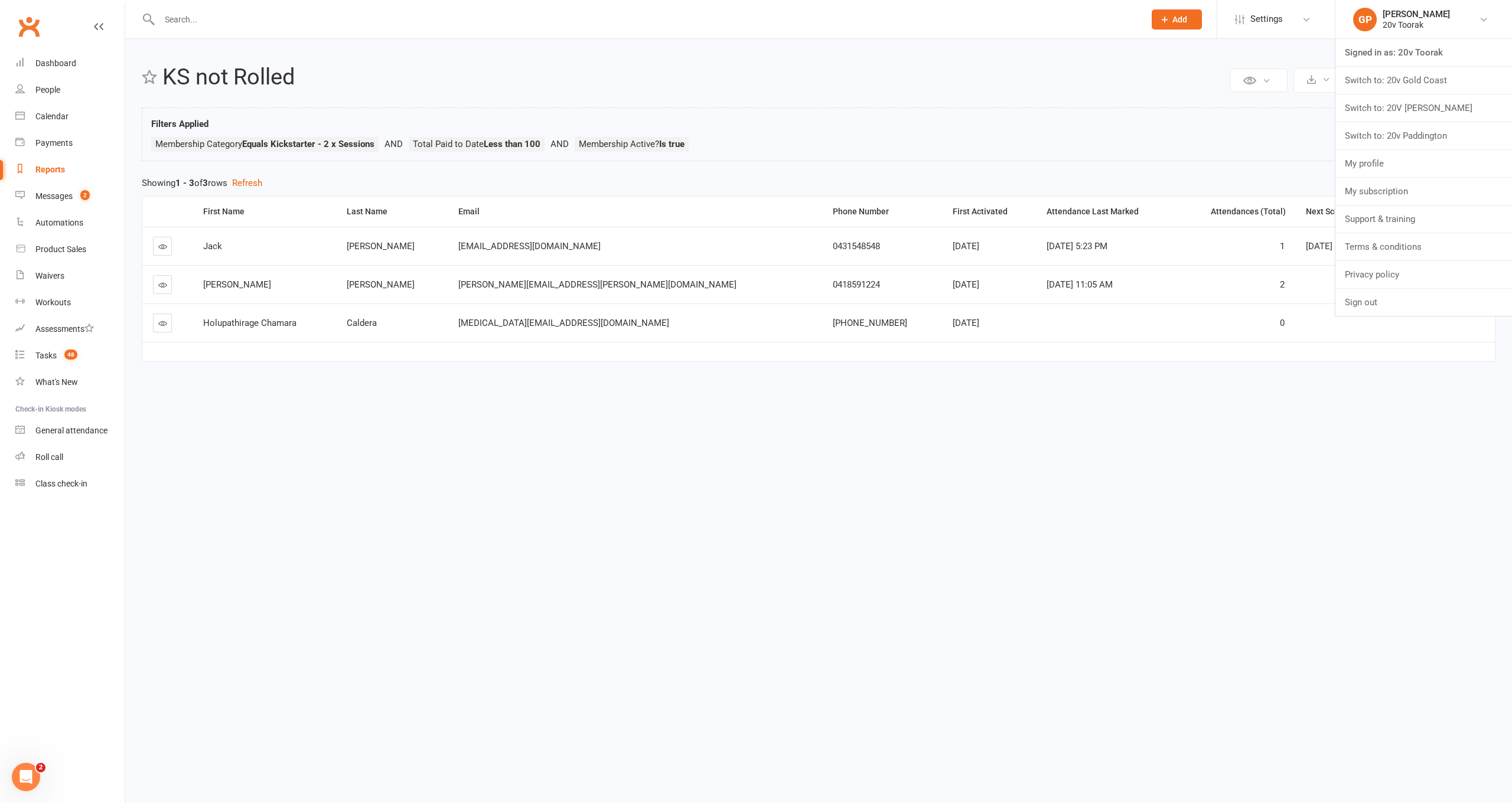
click at [1423, 126] on link "Switch to: 20v Paddington" at bounding box center [1424, 135] width 177 height 27
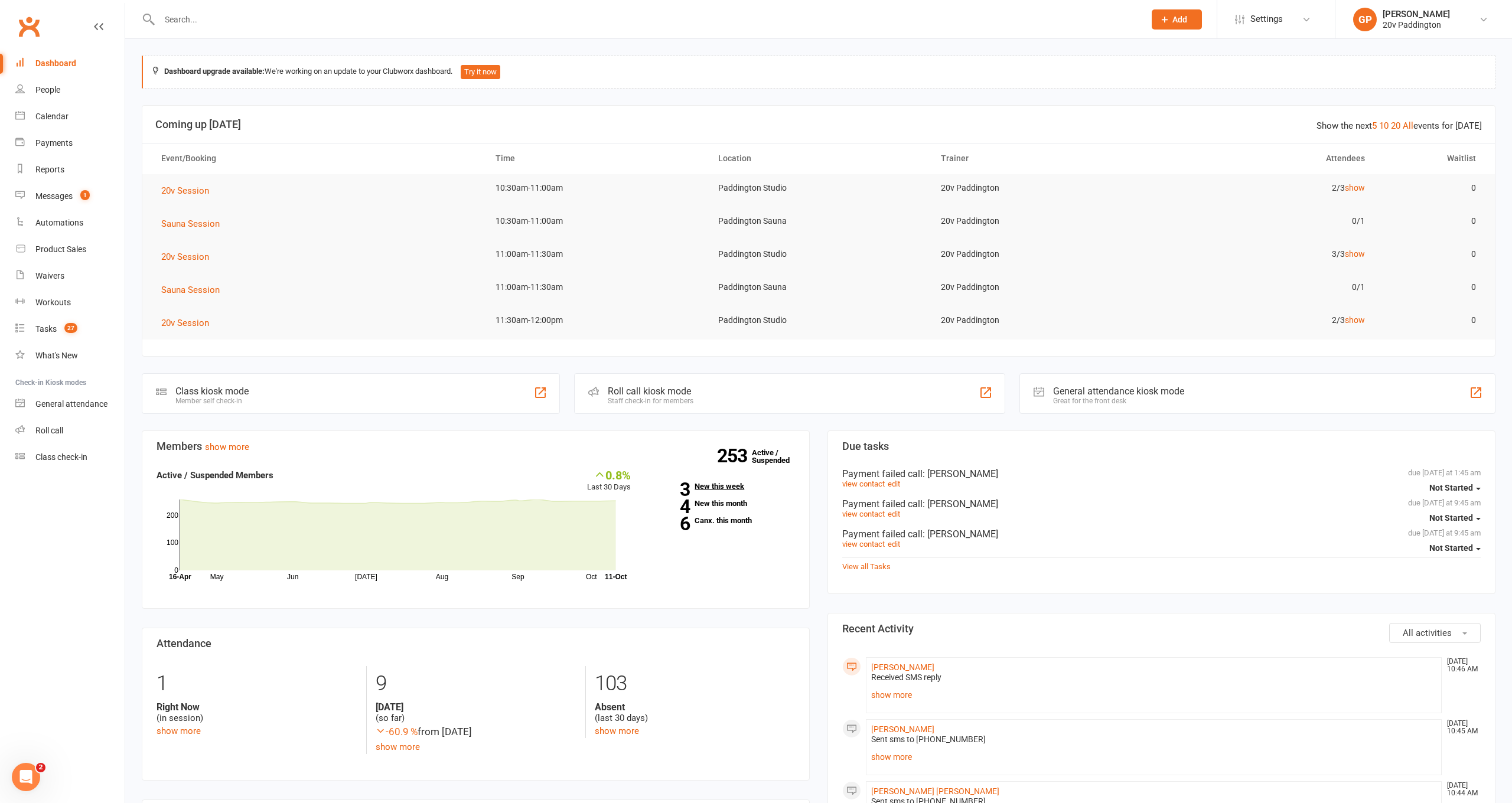
click at [710, 488] on link "3 New this week" at bounding box center [722, 486] width 146 height 8
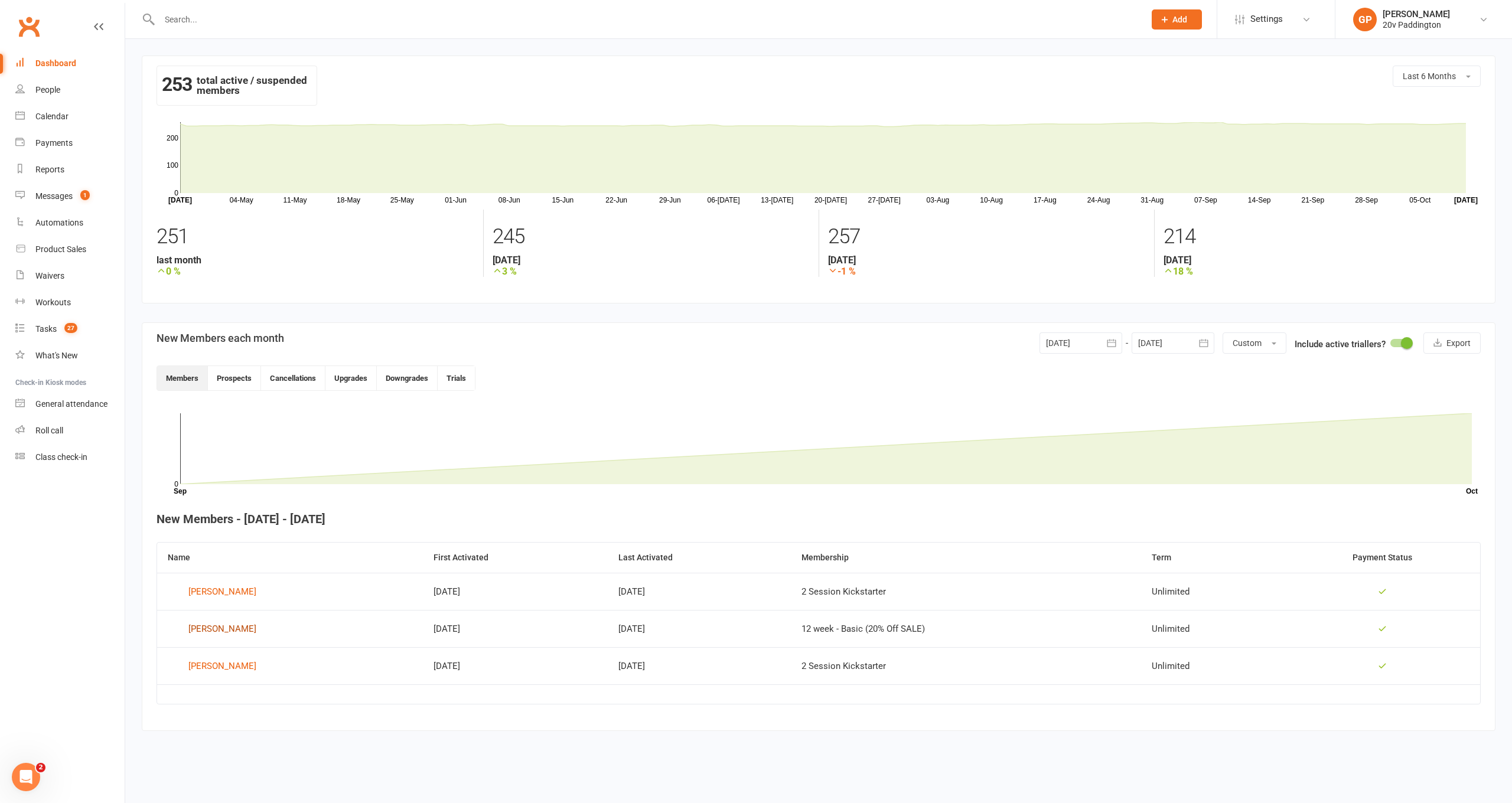
click at [224, 626] on div "Danielle Schlanger" at bounding box center [222, 629] width 68 height 17
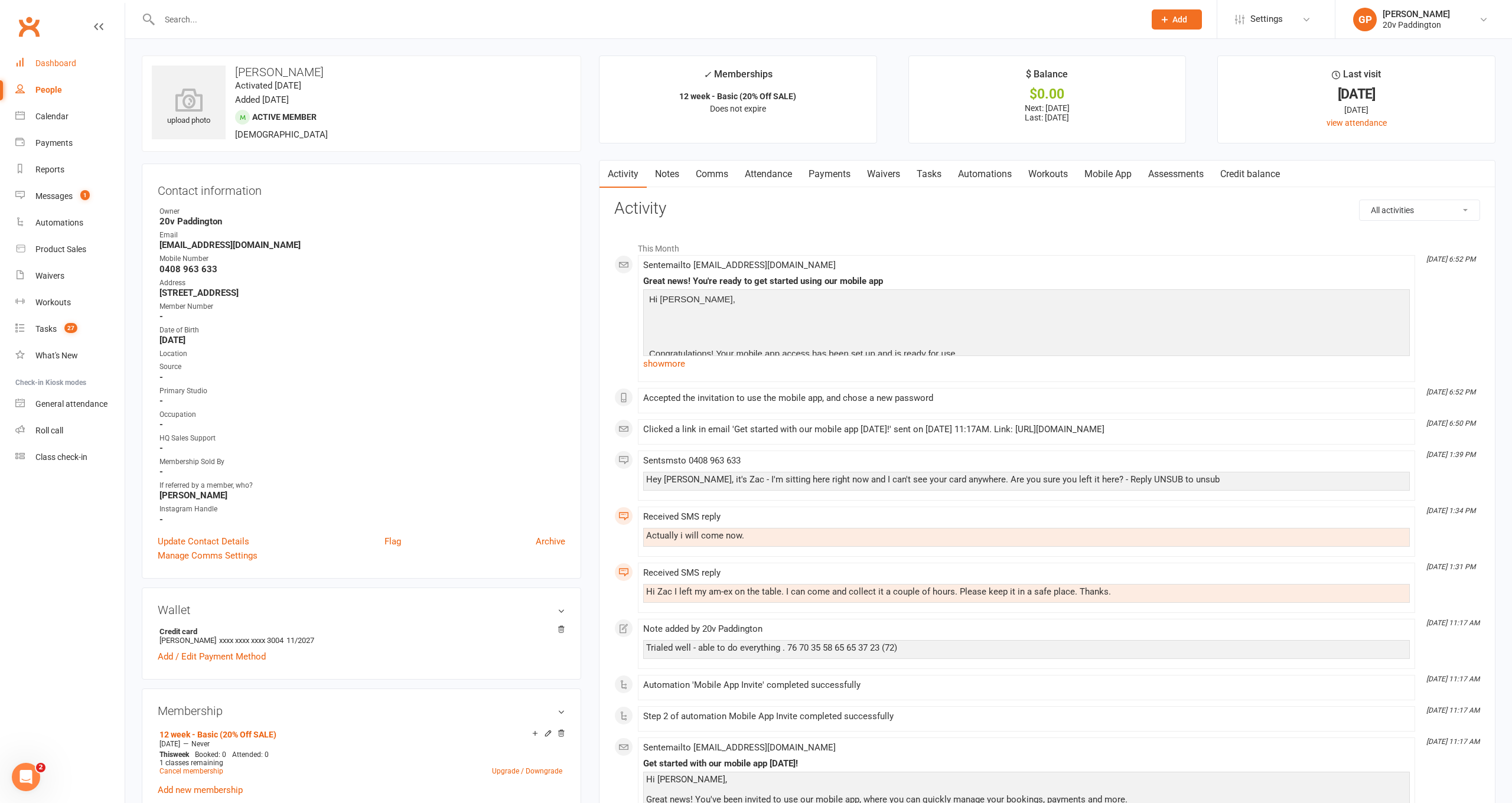
click at [62, 65] on div "Dashboard" at bounding box center [56, 63] width 41 height 10
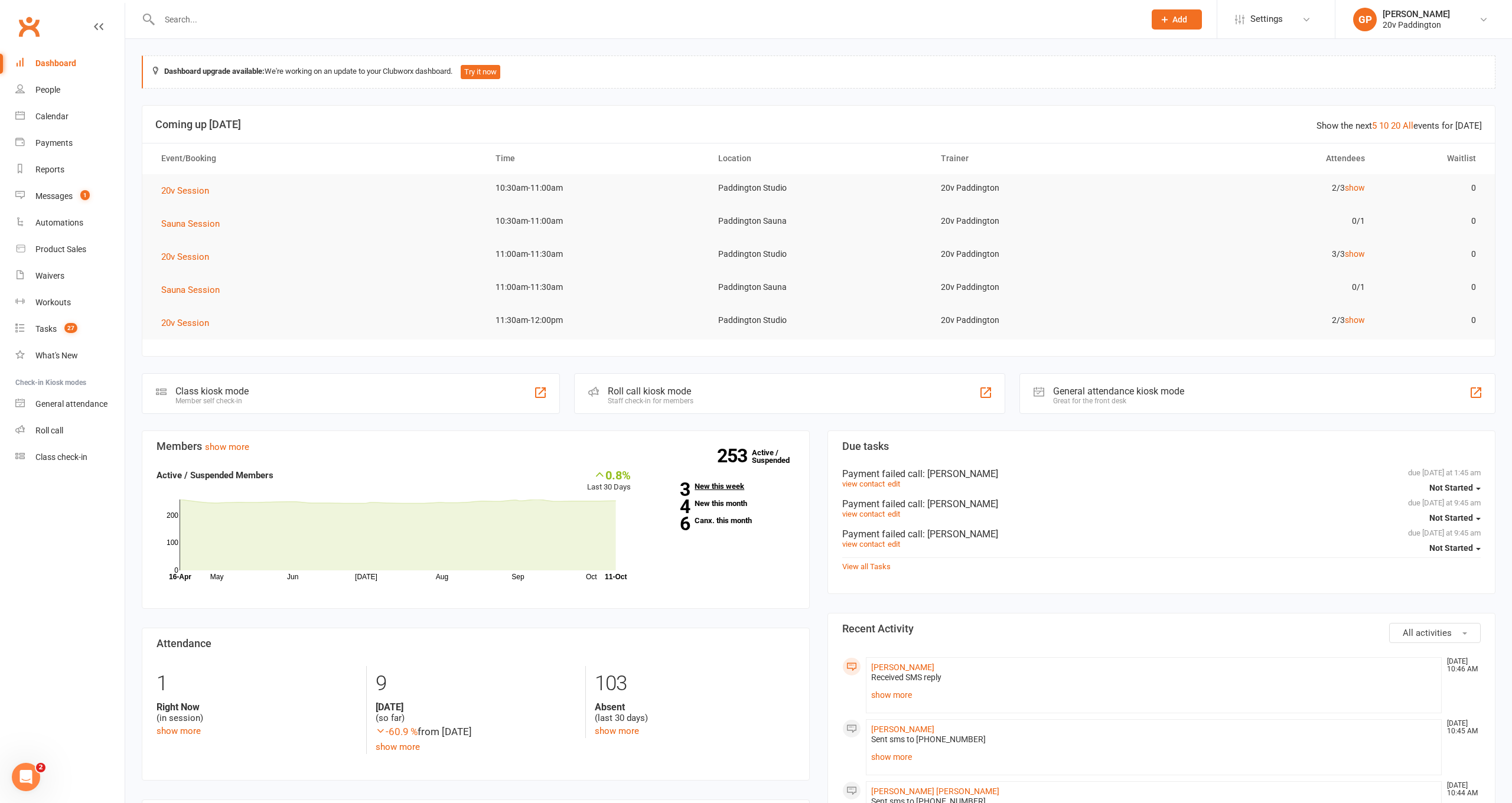
click at [713, 484] on link "3 New this week" at bounding box center [722, 486] width 146 height 8
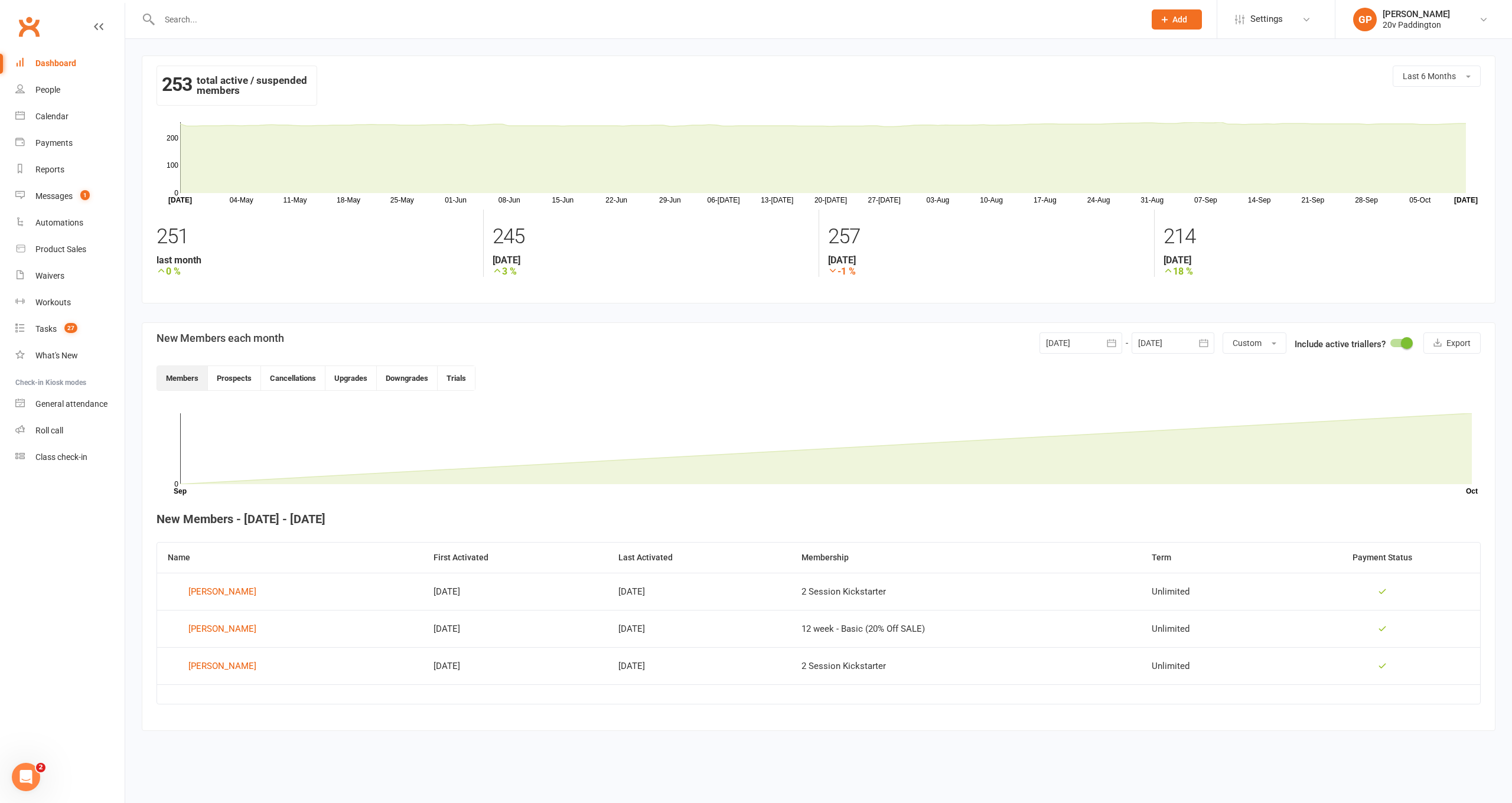
drag, startPoint x: 40, startPoint y: 87, endPoint x: 68, endPoint y: 94, distance: 28.9
click at [40, 87] on div "People" at bounding box center [48, 90] width 24 height 10
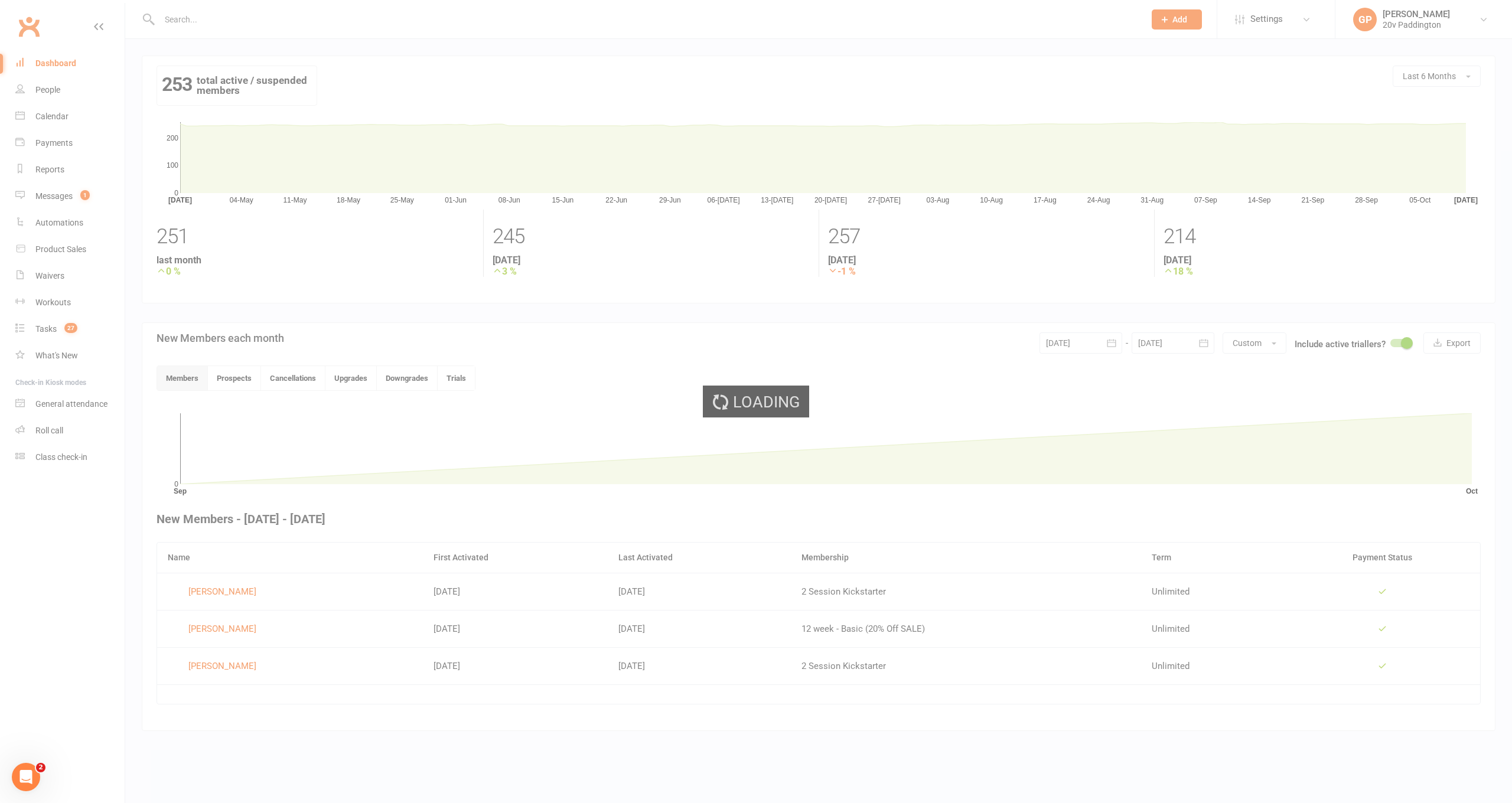
select select "100"
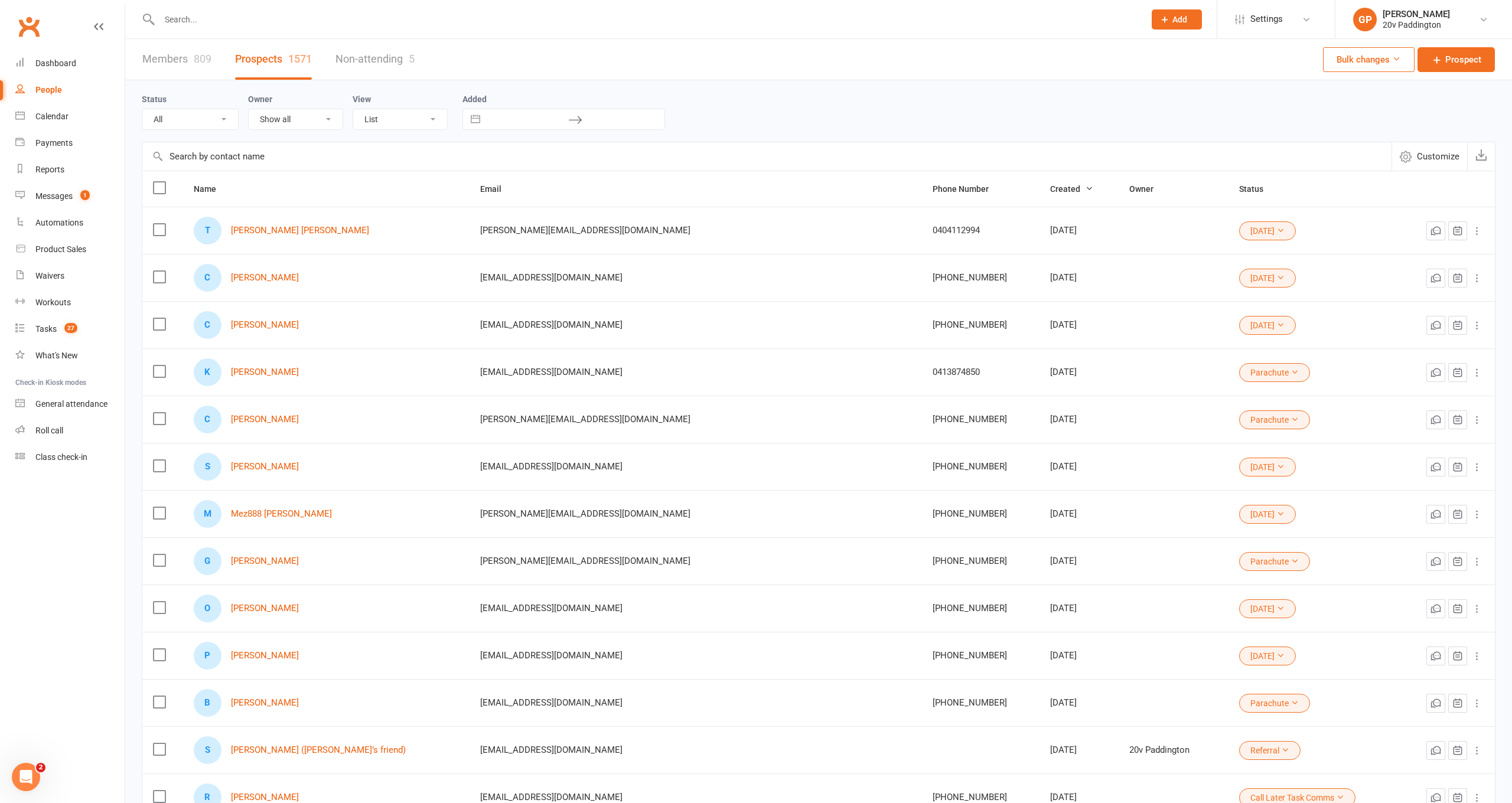
scroll to position [0, 1]
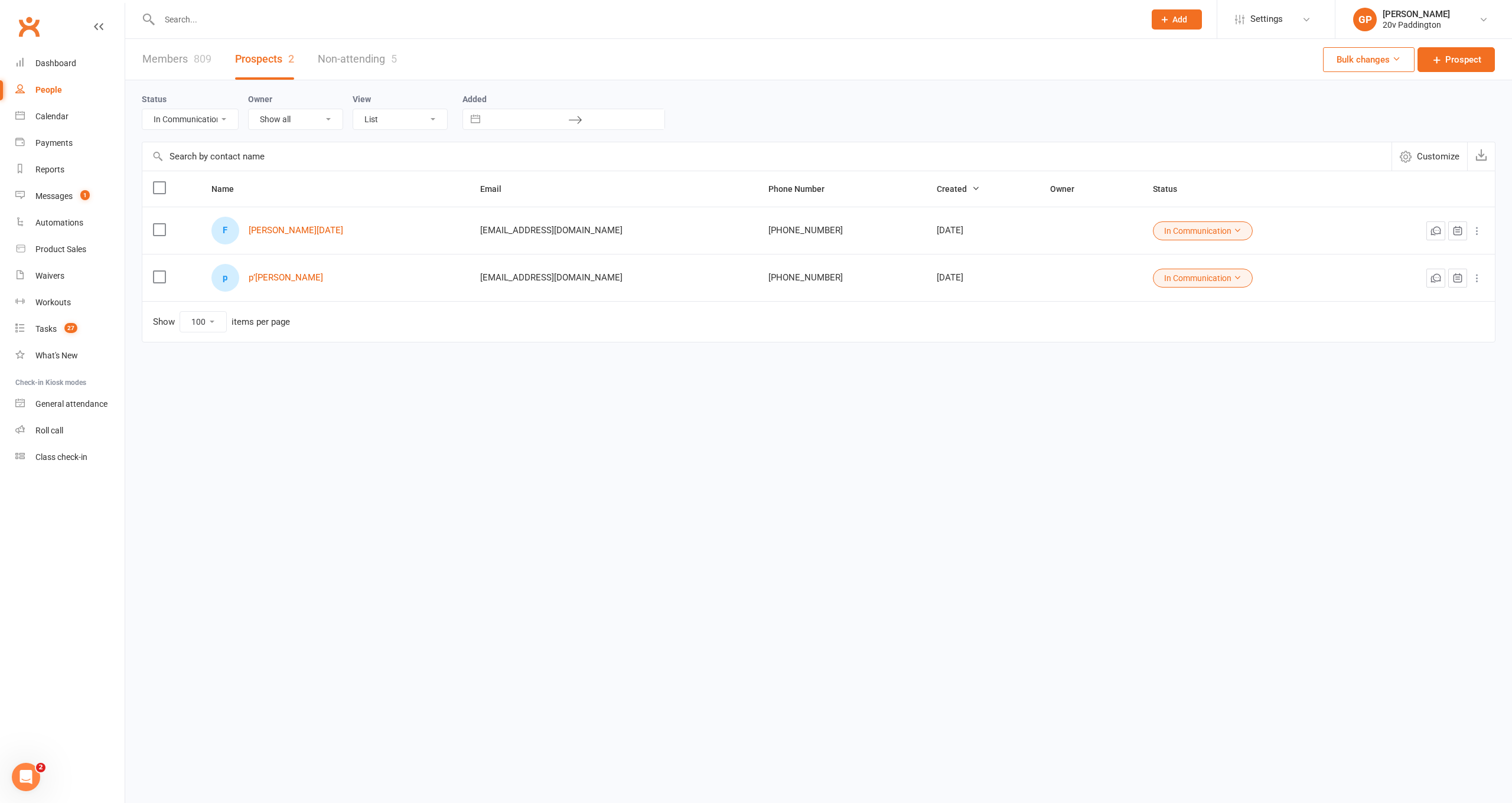
select select "Call Later Task Comms"
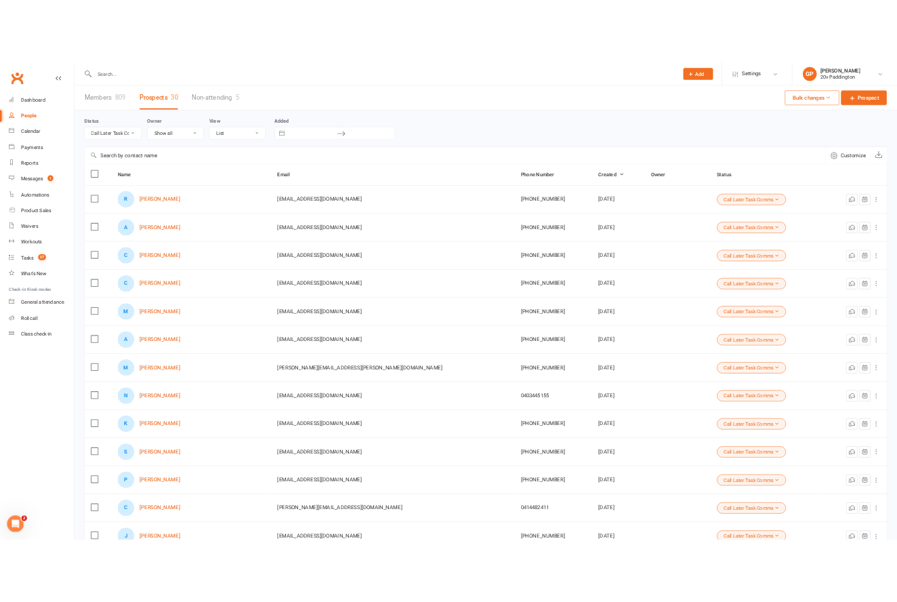
scroll to position [0, 0]
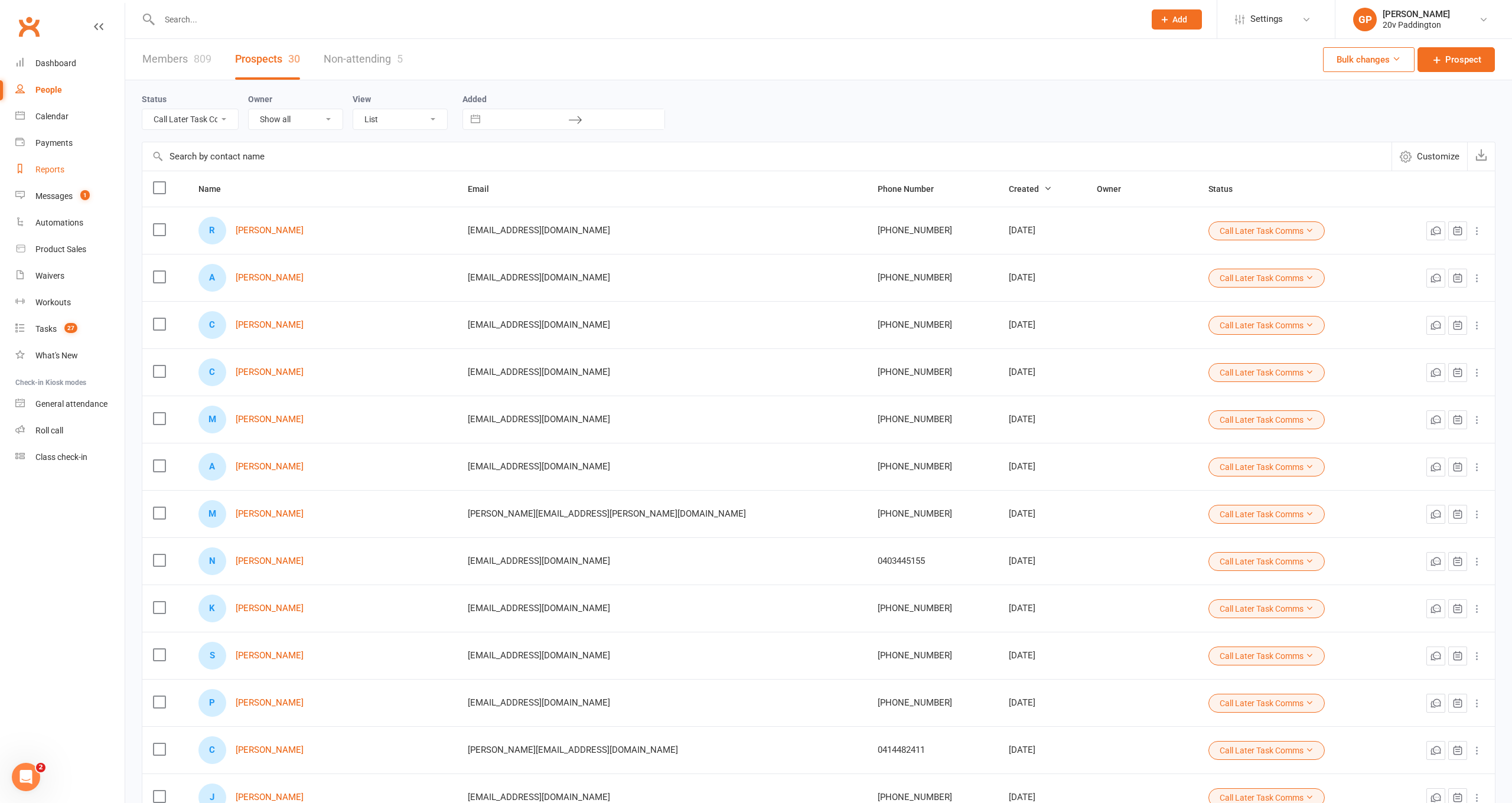
click at [55, 176] on link "Reports" at bounding box center [70, 170] width 109 height 26
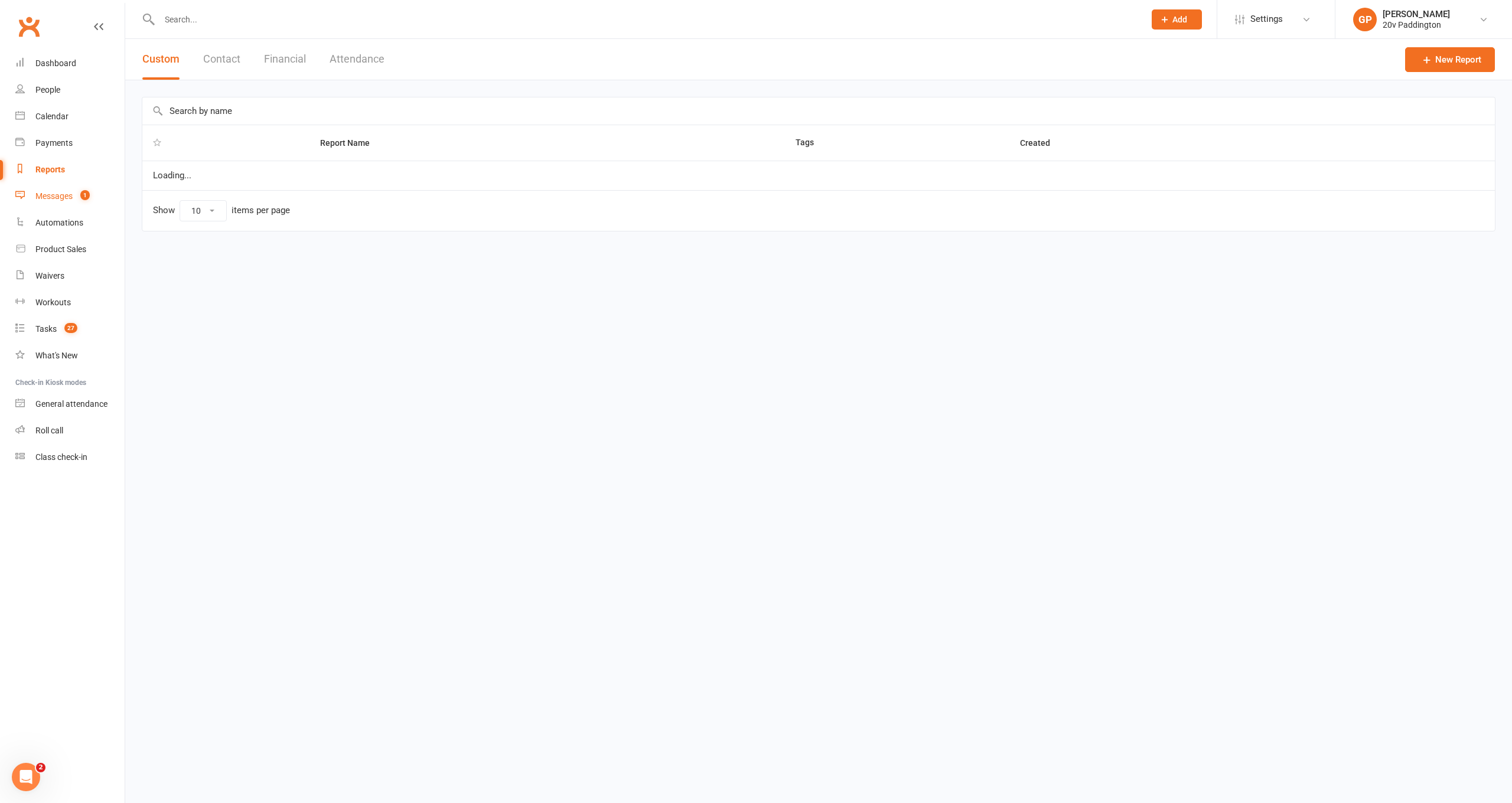
select select "25"
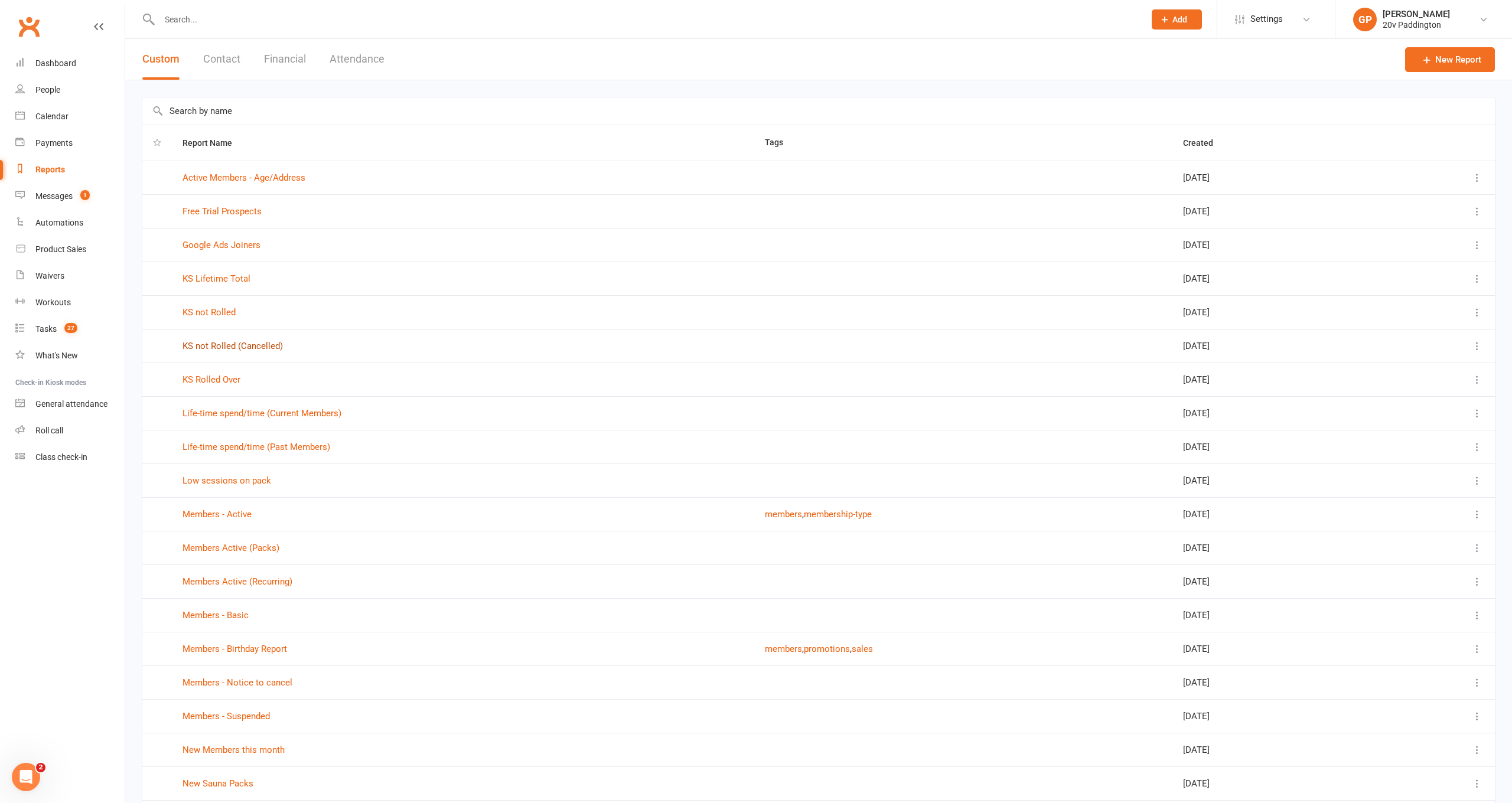
click at [230, 339] on td "KS not Rolled (Cancelled)" at bounding box center [463, 345] width 582 height 34
click at [230, 343] on link "KS not Rolled (Cancelled)" at bounding box center [232, 346] width 100 height 10
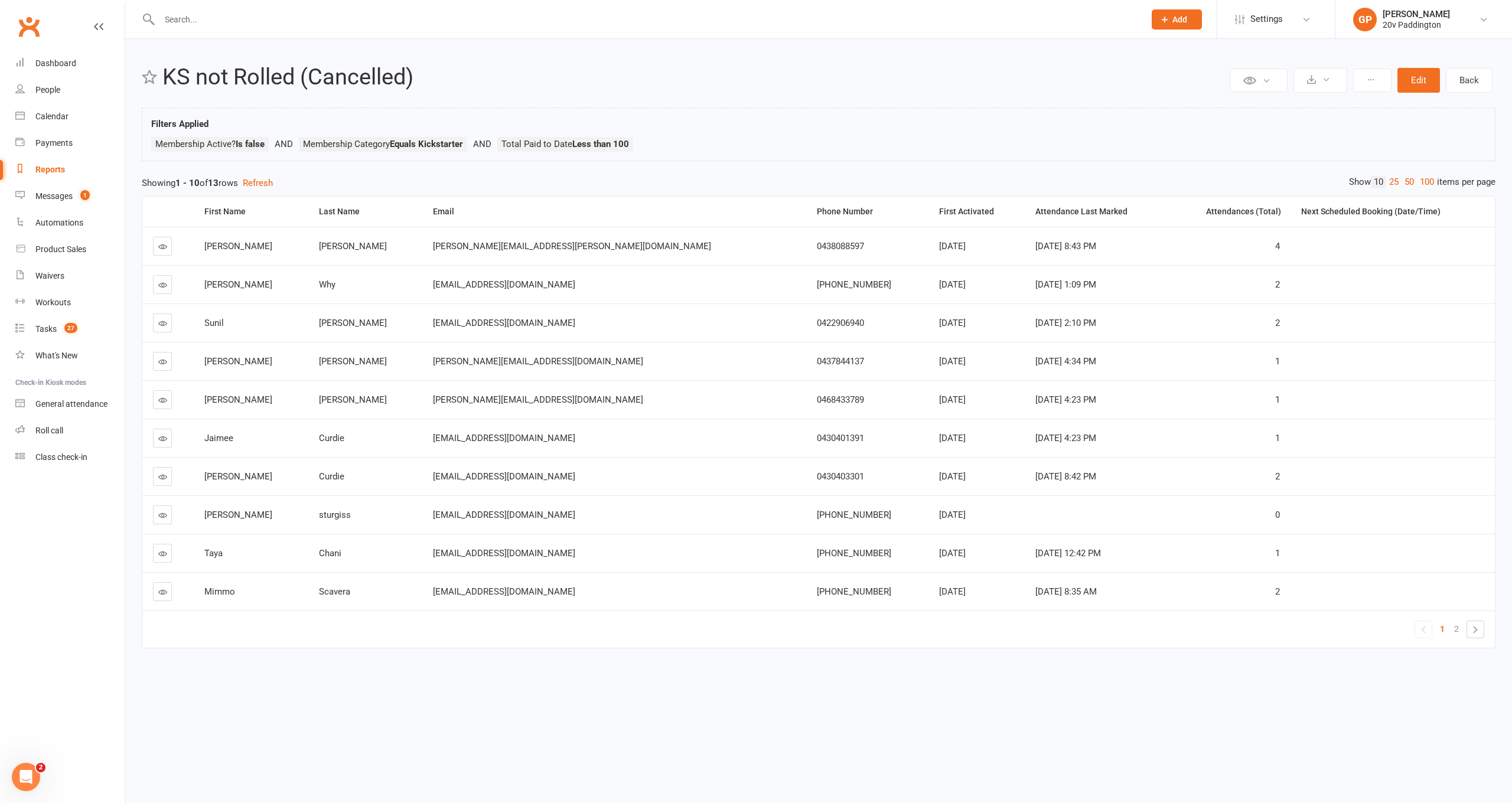
click at [58, 171] on div "Reports" at bounding box center [51, 169] width 30 height 10
select select "25"
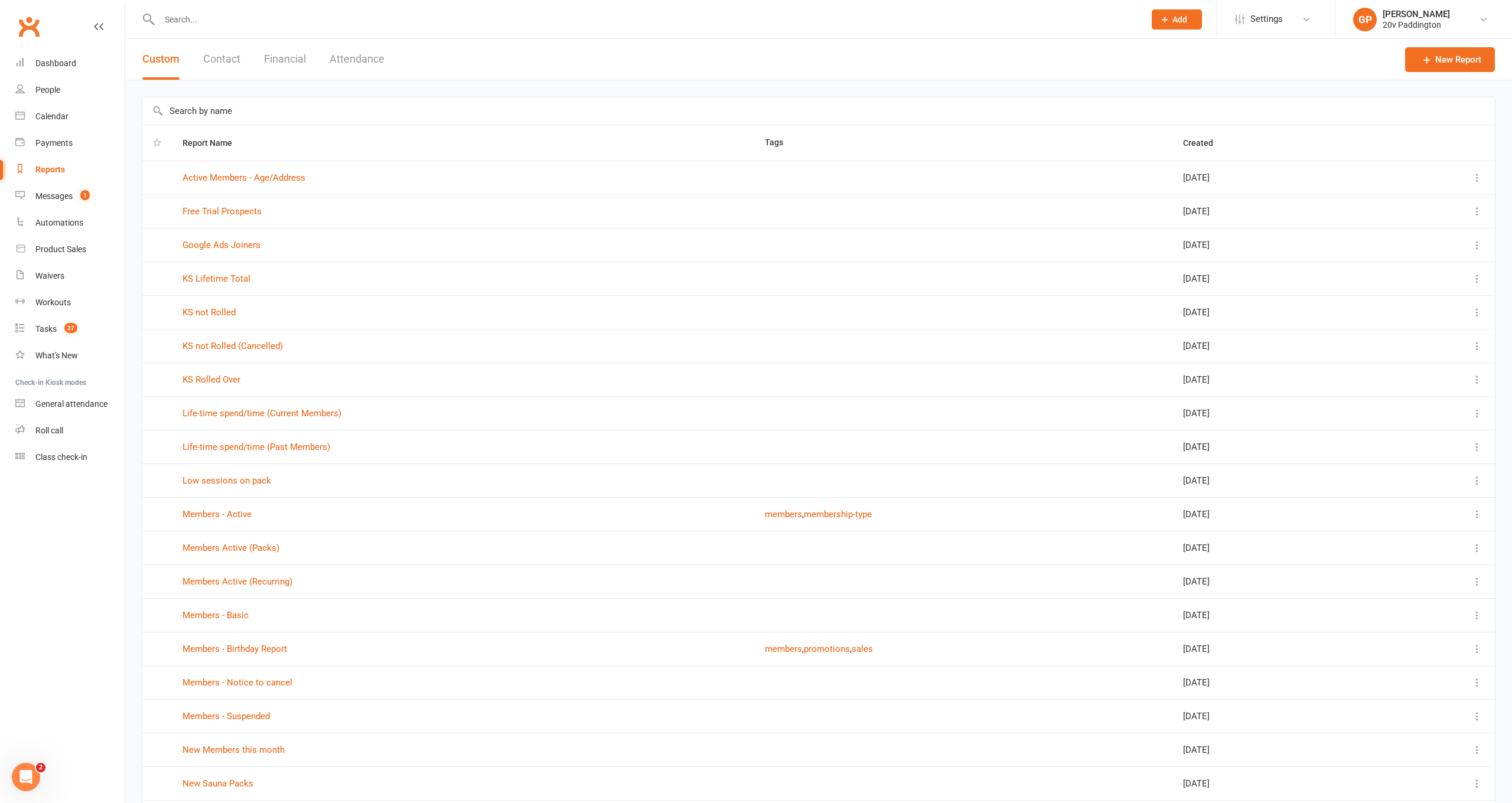
click at [206, 310] on link "KS not Rolled" at bounding box center [208, 312] width 53 height 10
